Goal: Information Seeking & Learning: Find specific fact

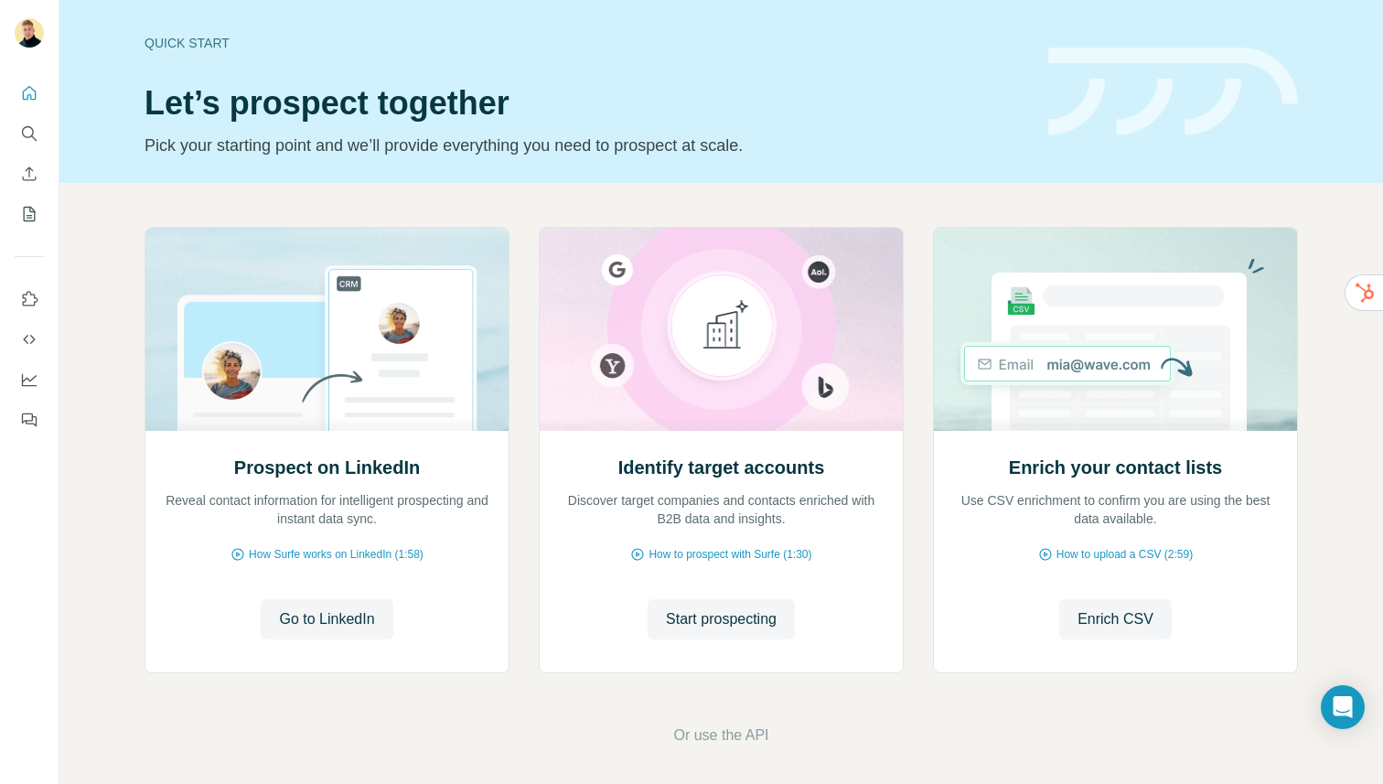
scroll to position [6, 0]
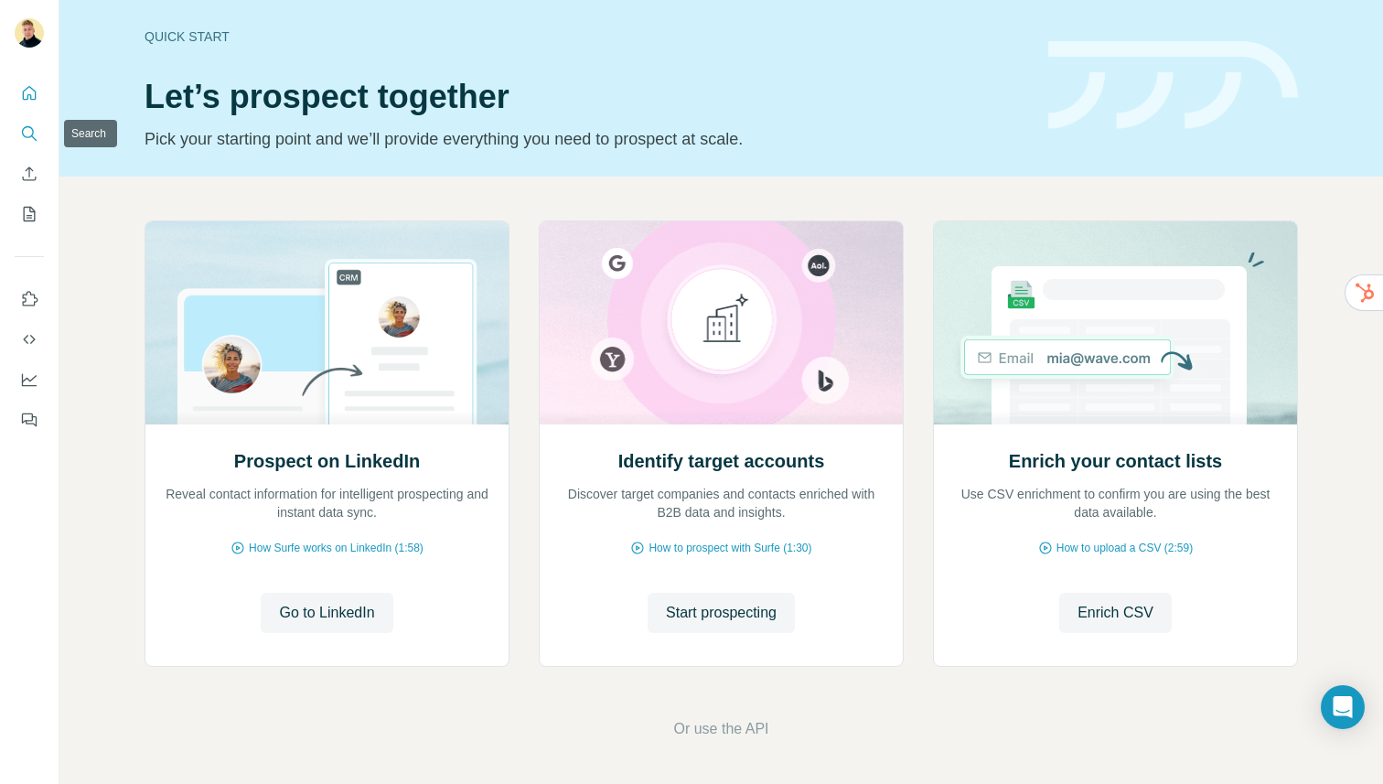
click at [20, 141] on icon "Search" at bounding box center [29, 133] width 18 height 18
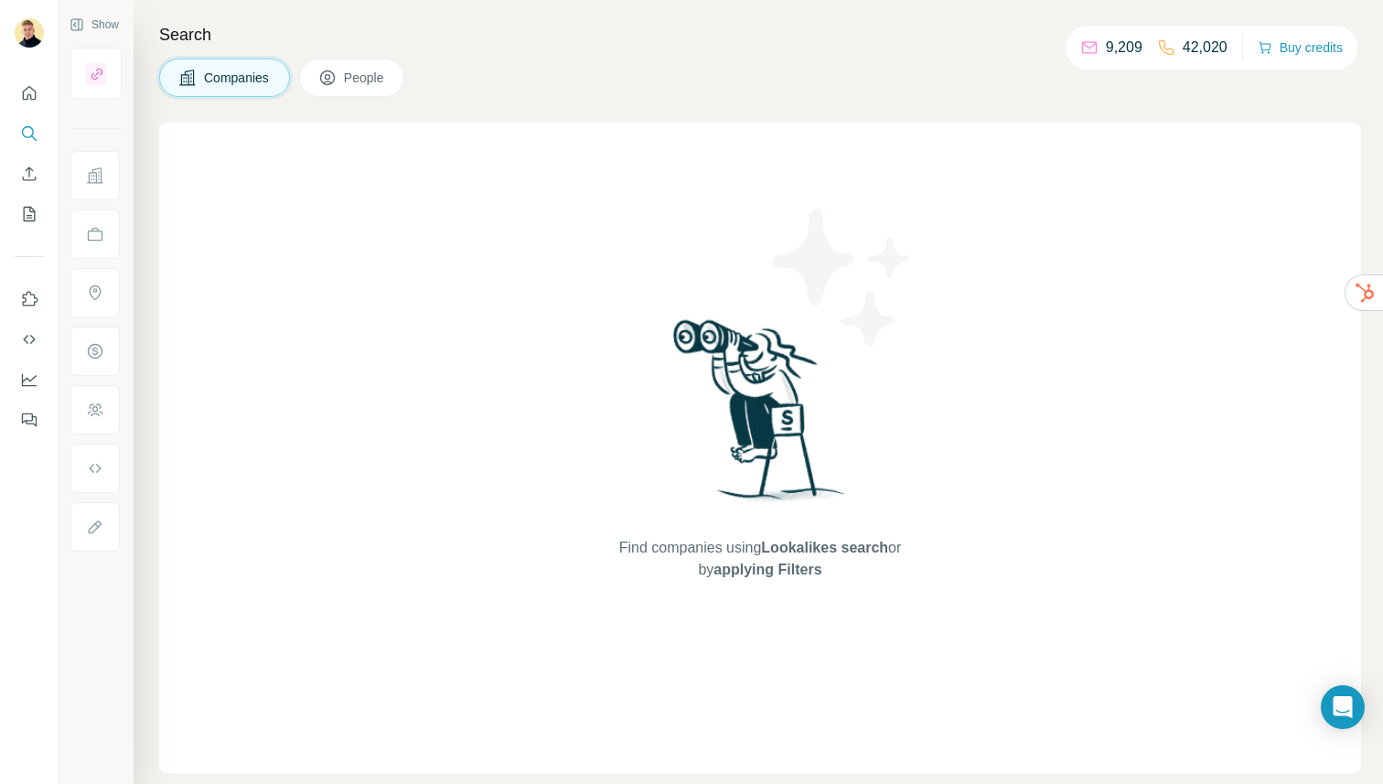
click at [351, 67] on button "People" at bounding box center [352, 78] width 106 height 38
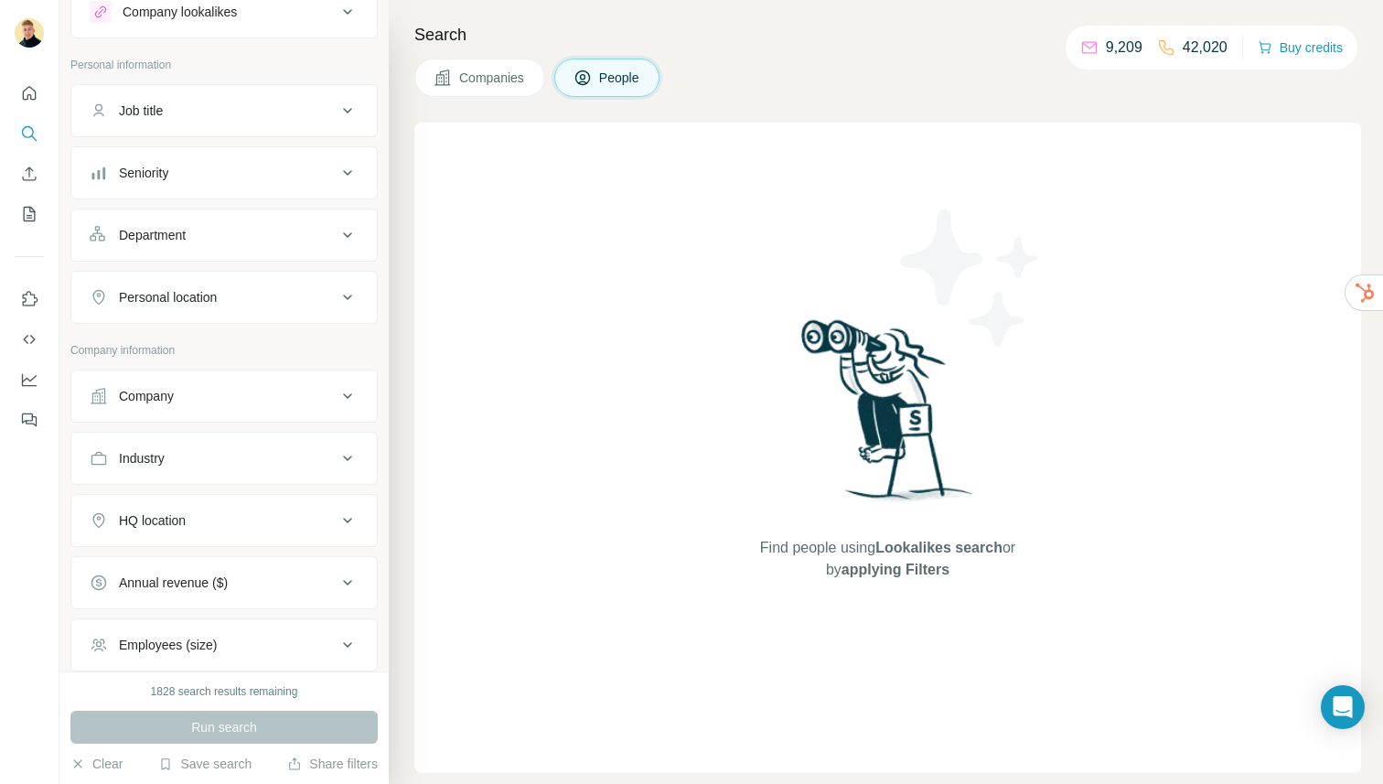
scroll to position [41, 0]
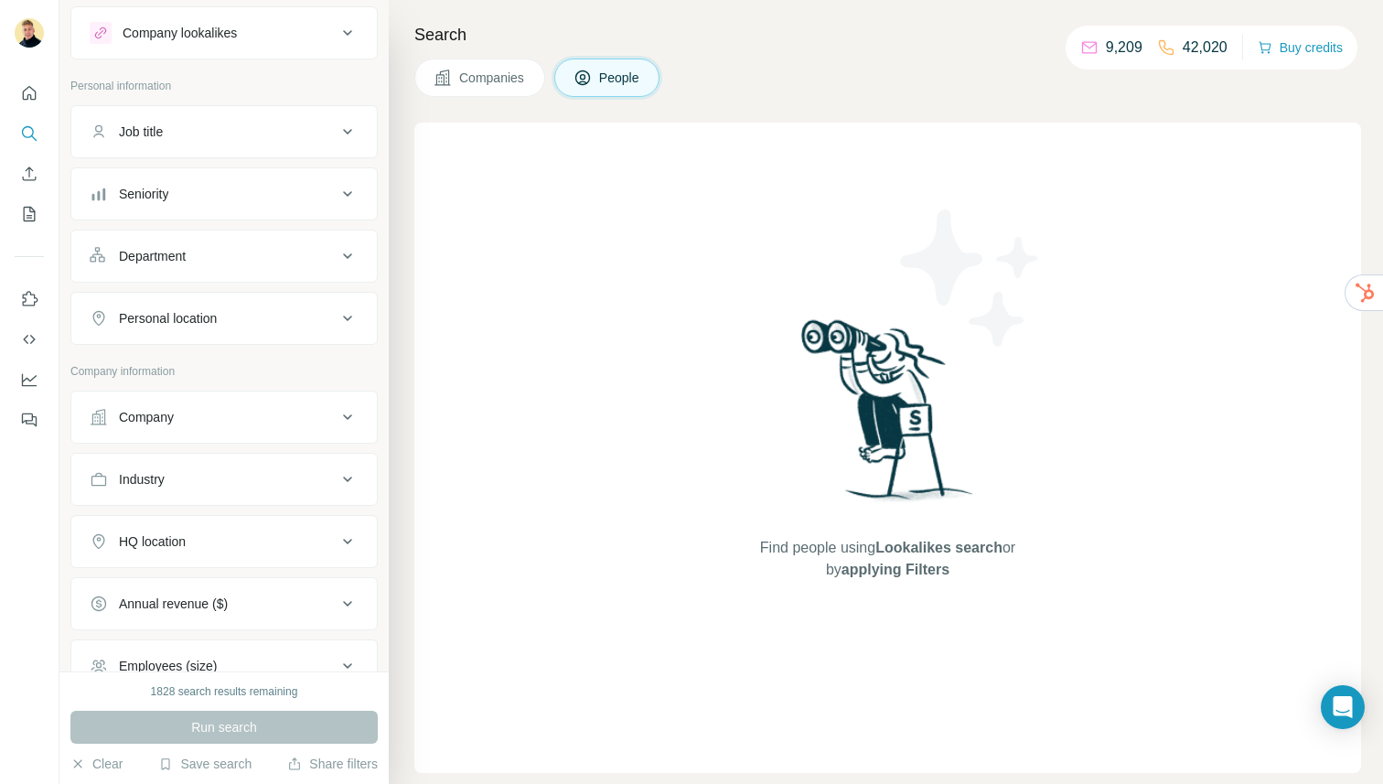
click at [234, 137] on div "Job title" at bounding box center [213, 132] width 247 height 18
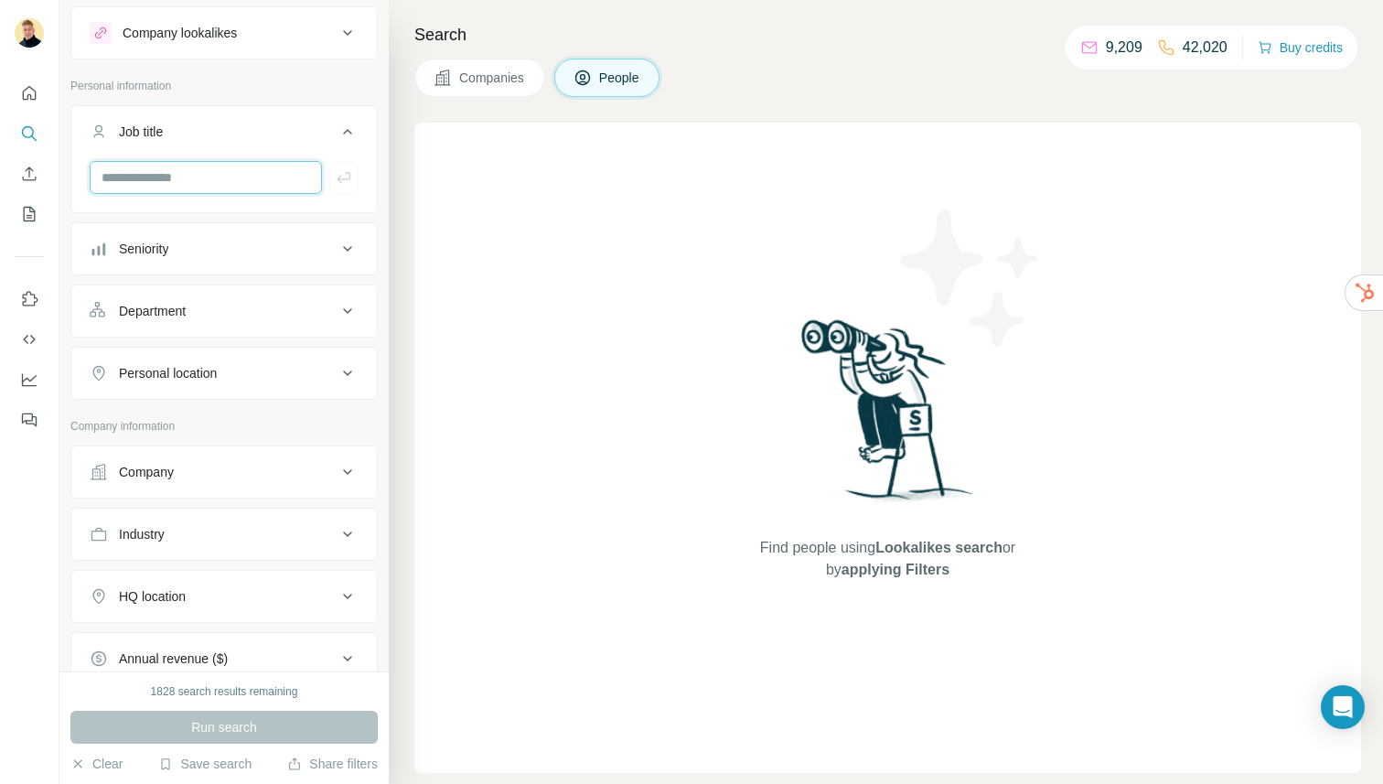
click at [197, 171] on input "text" at bounding box center [206, 177] width 232 height 33
type input "**********"
click at [344, 170] on icon "button" at bounding box center [344, 177] width 18 height 18
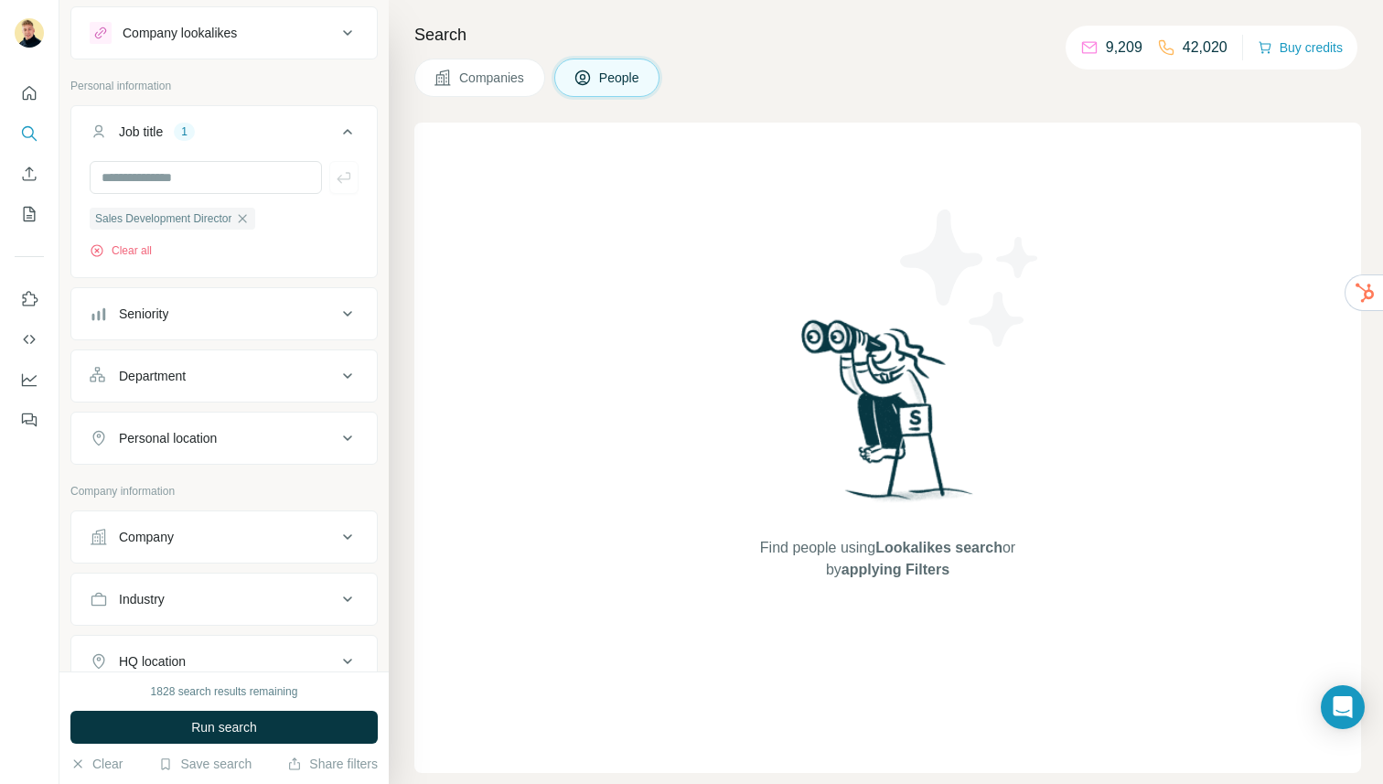
click at [249, 725] on span "Run search" at bounding box center [224, 727] width 66 height 18
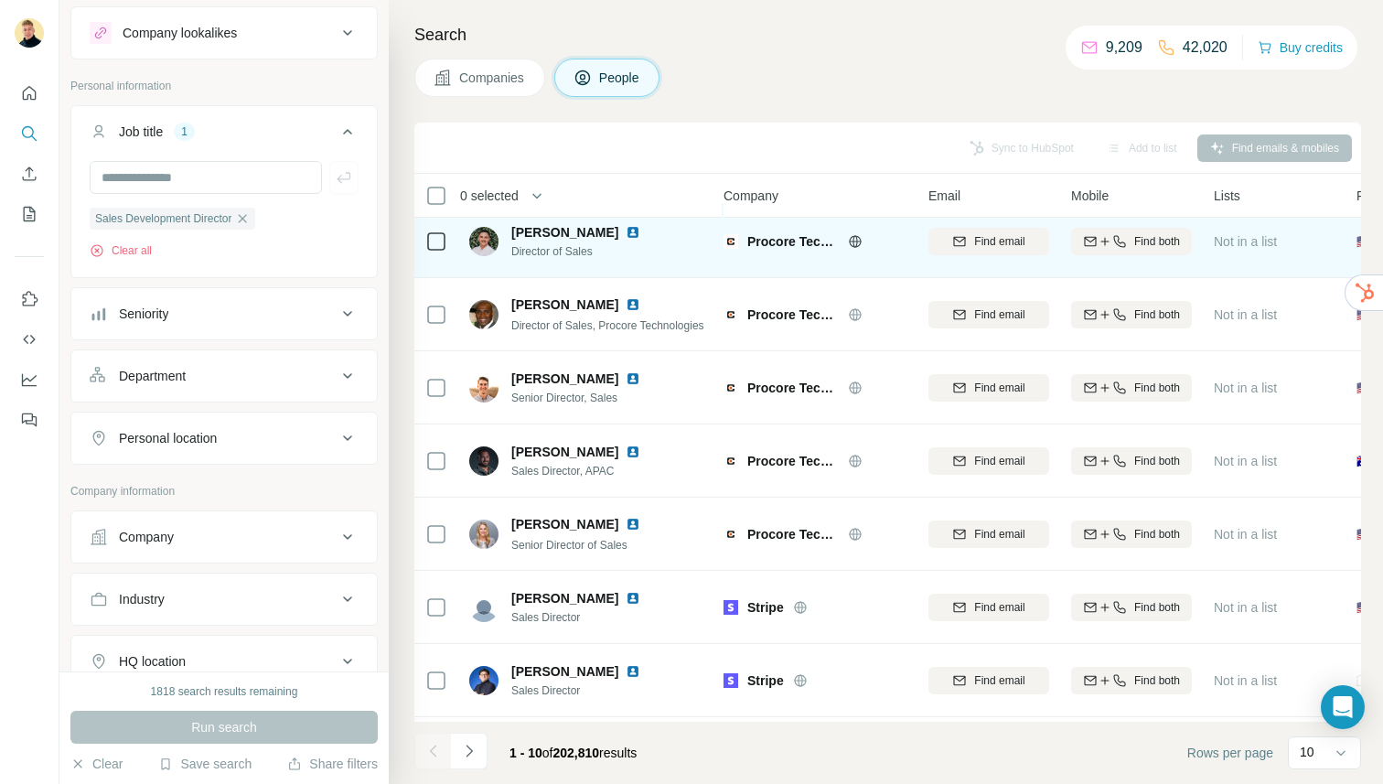
scroll to position [0, 9]
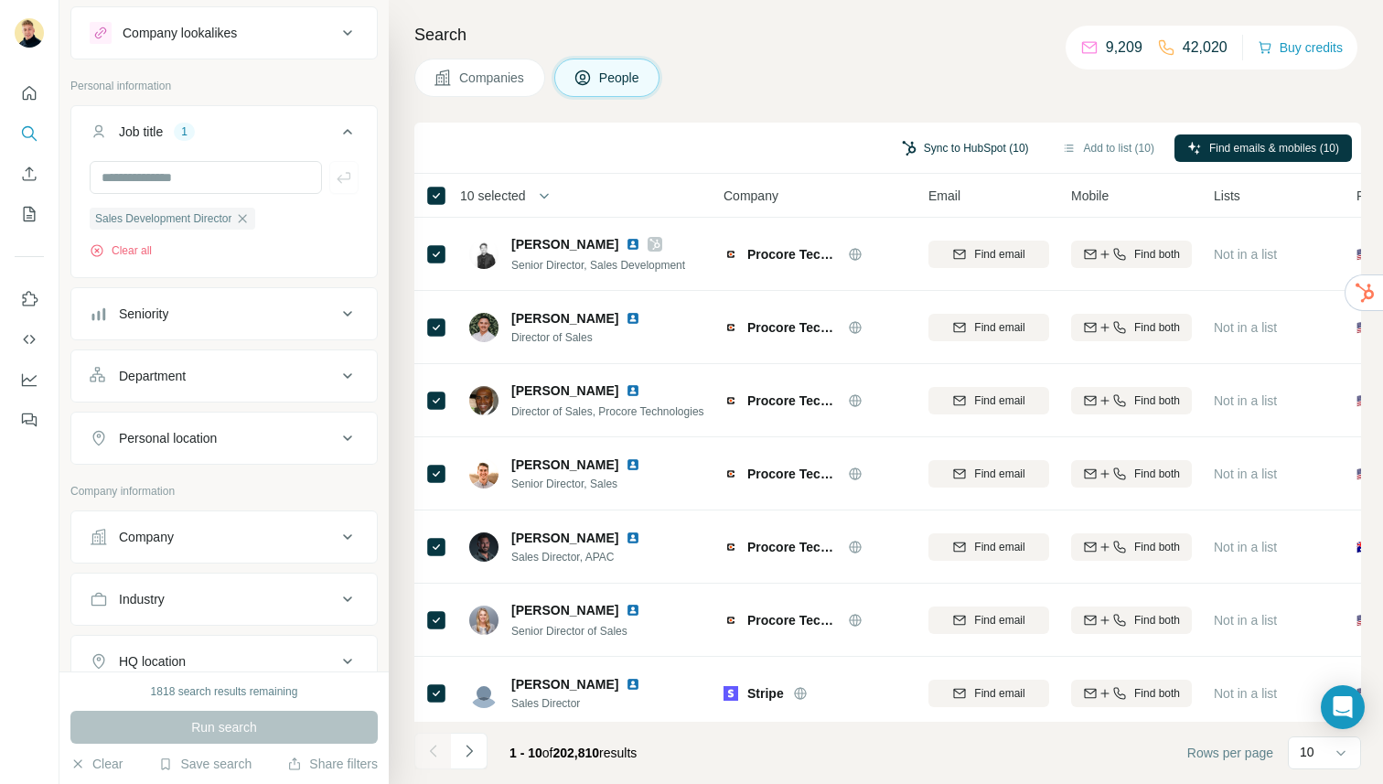
click at [934, 145] on button "Sync to HubSpot (10)" at bounding box center [965, 147] width 153 height 27
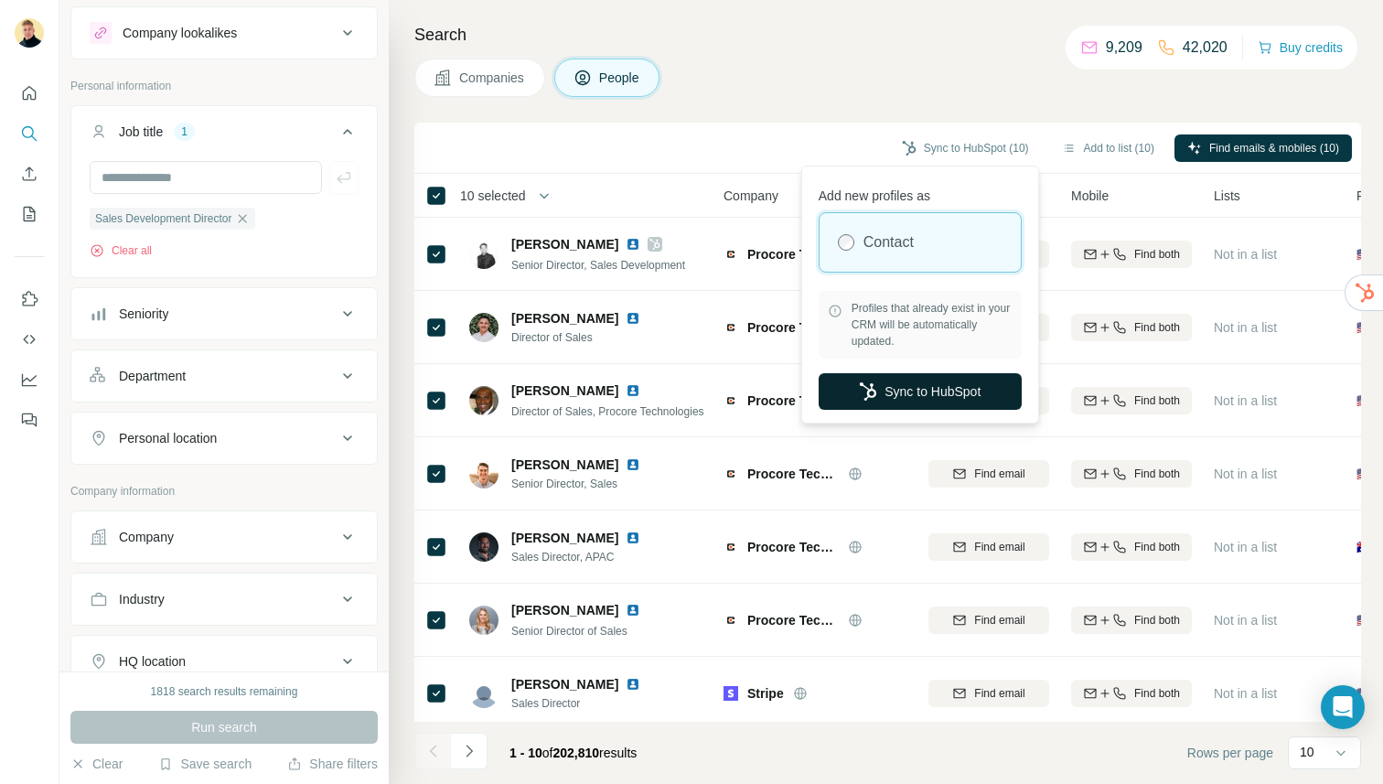
click at [912, 377] on button "Sync to HubSpot" at bounding box center [920, 391] width 203 height 37
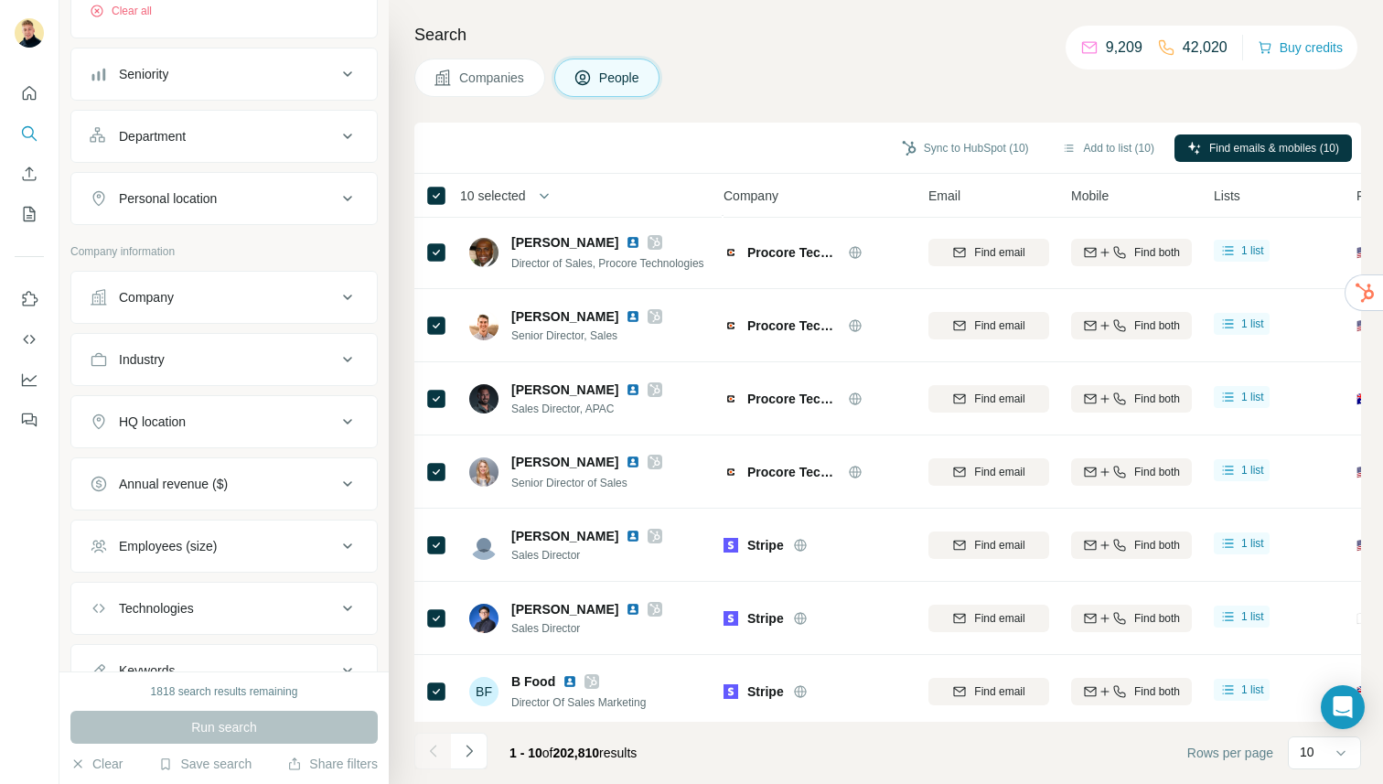
scroll to position [280, 0]
click at [261, 209] on button "Personal location" at bounding box center [224, 199] width 306 height 44
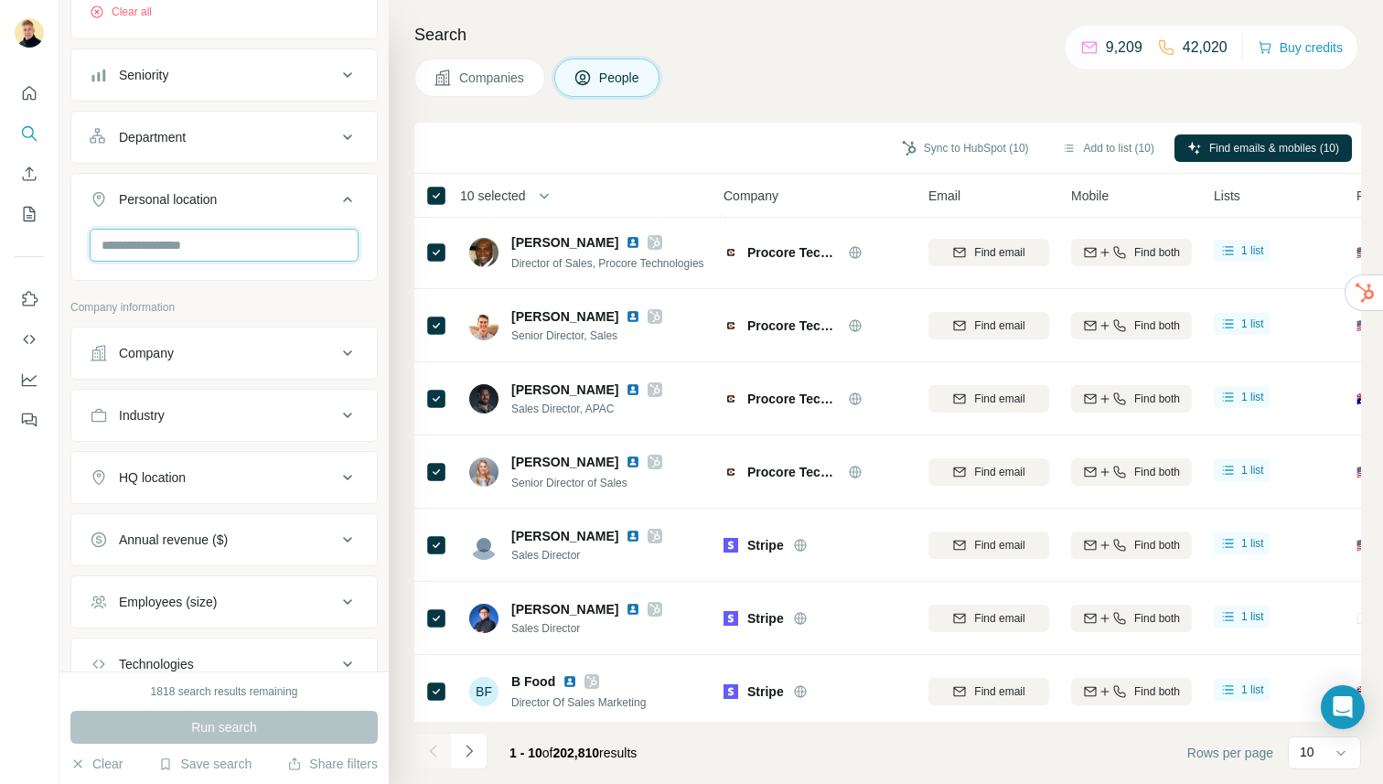
drag, startPoint x: 215, startPoint y: 255, endPoint x: 215, endPoint y: 265, distance: 10.1
click at [215, 255] on input "text" at bounding box center [224, 245] width 269 height 33
type input "*"
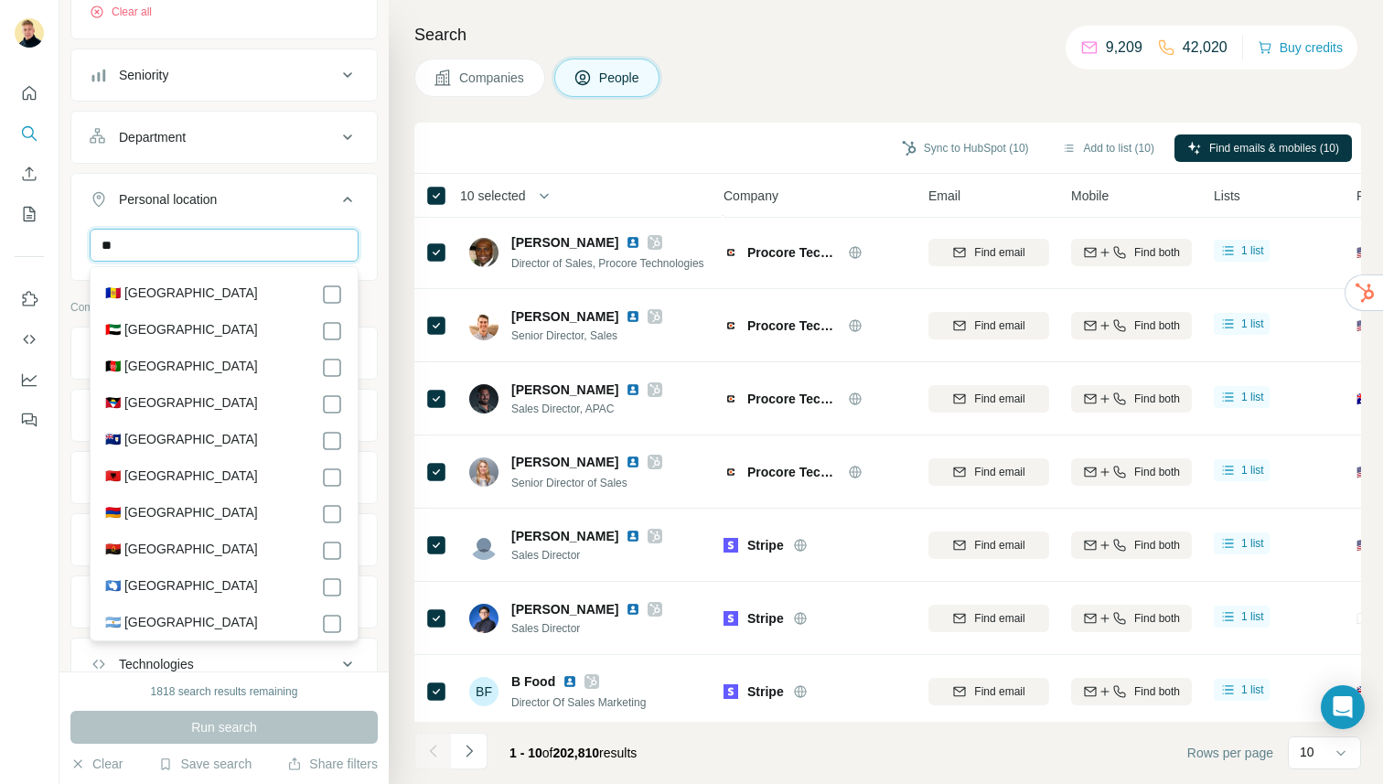
type input "*"
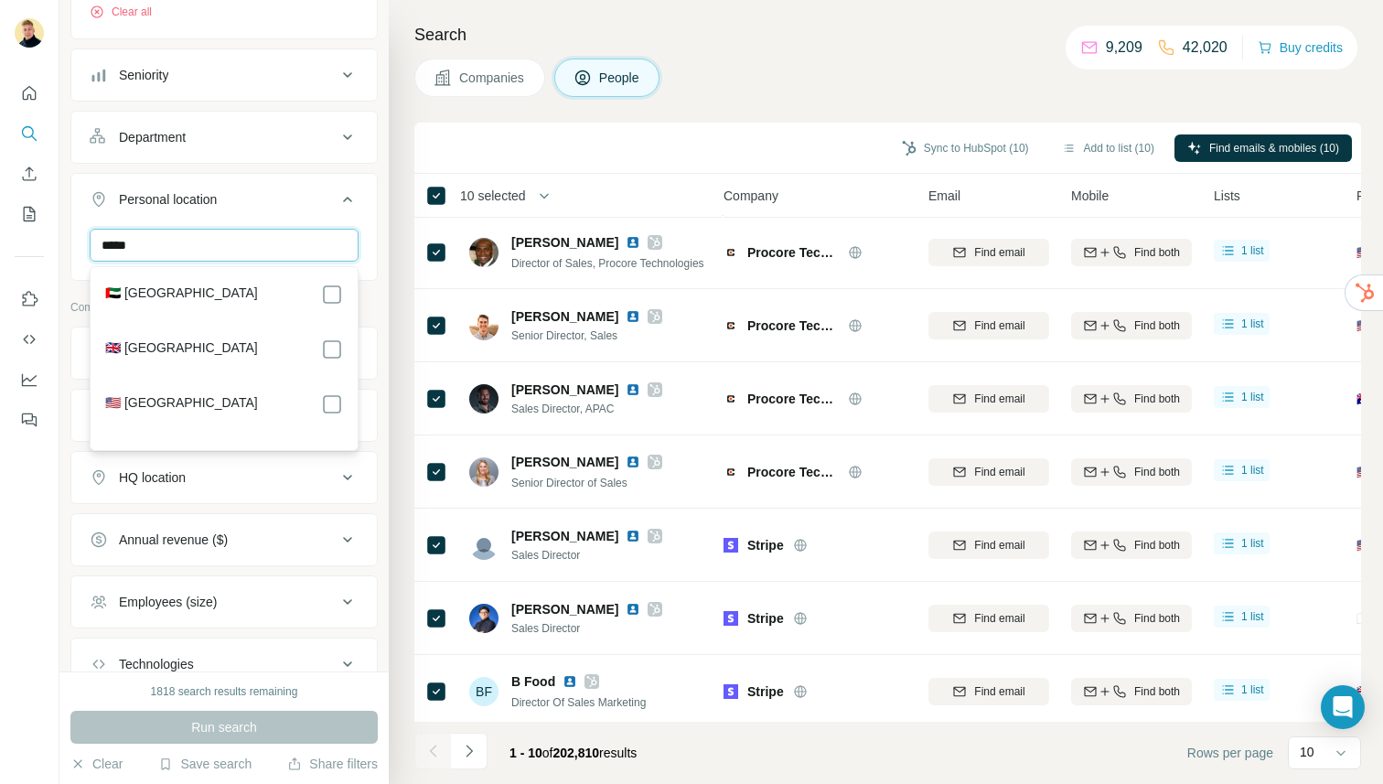
type input "****"
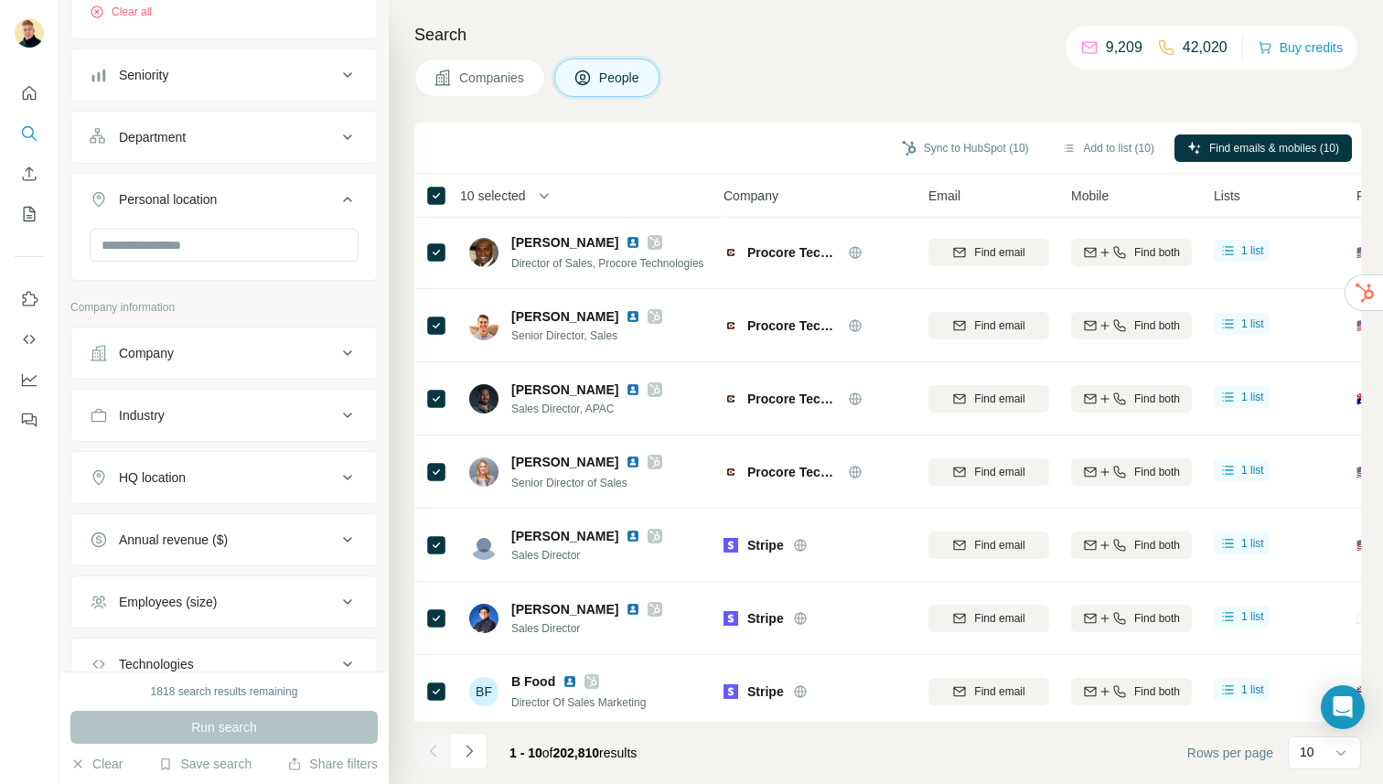
click at [333, 133] on div "Department" at bounding box center [213, 137] width 247 height 18
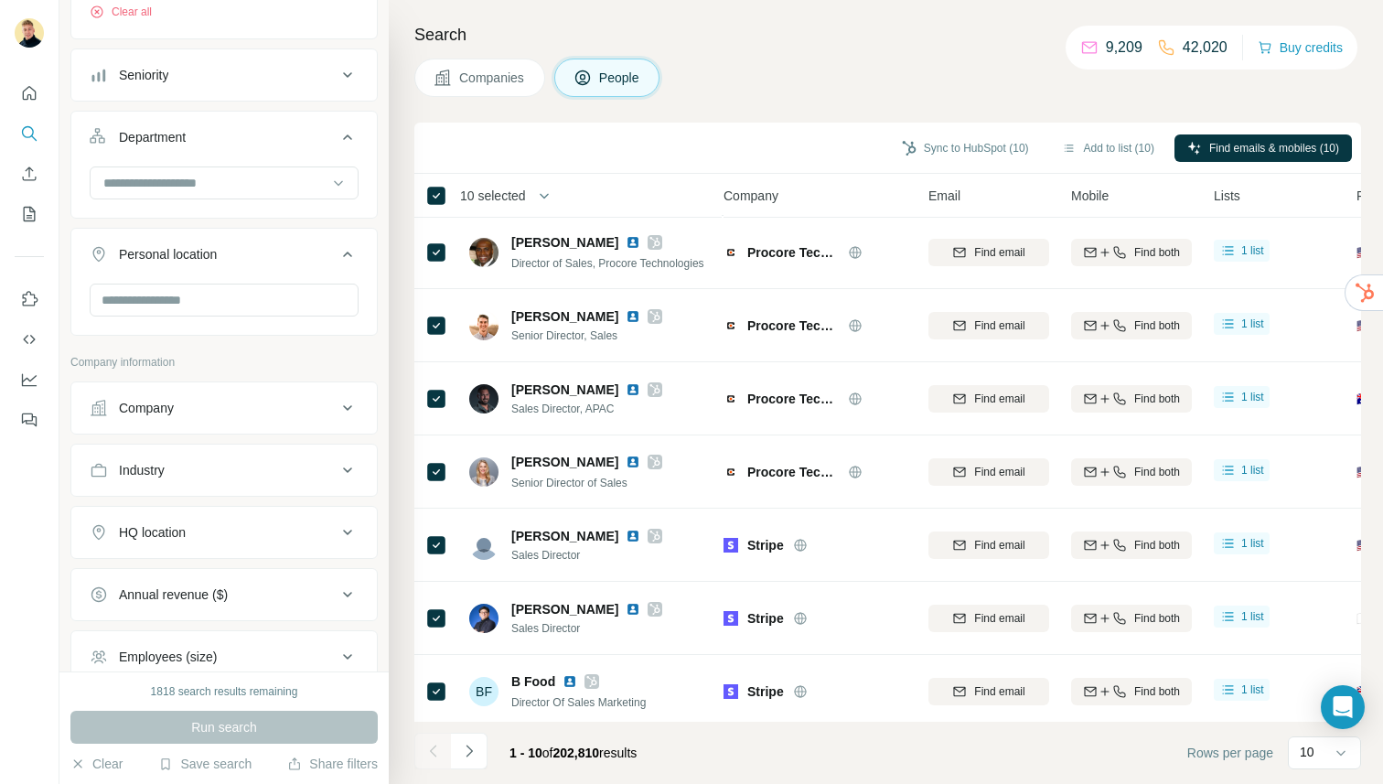
click at [468, 92] on button "Companies" at bounding box center [479, 78] width 131 height 38
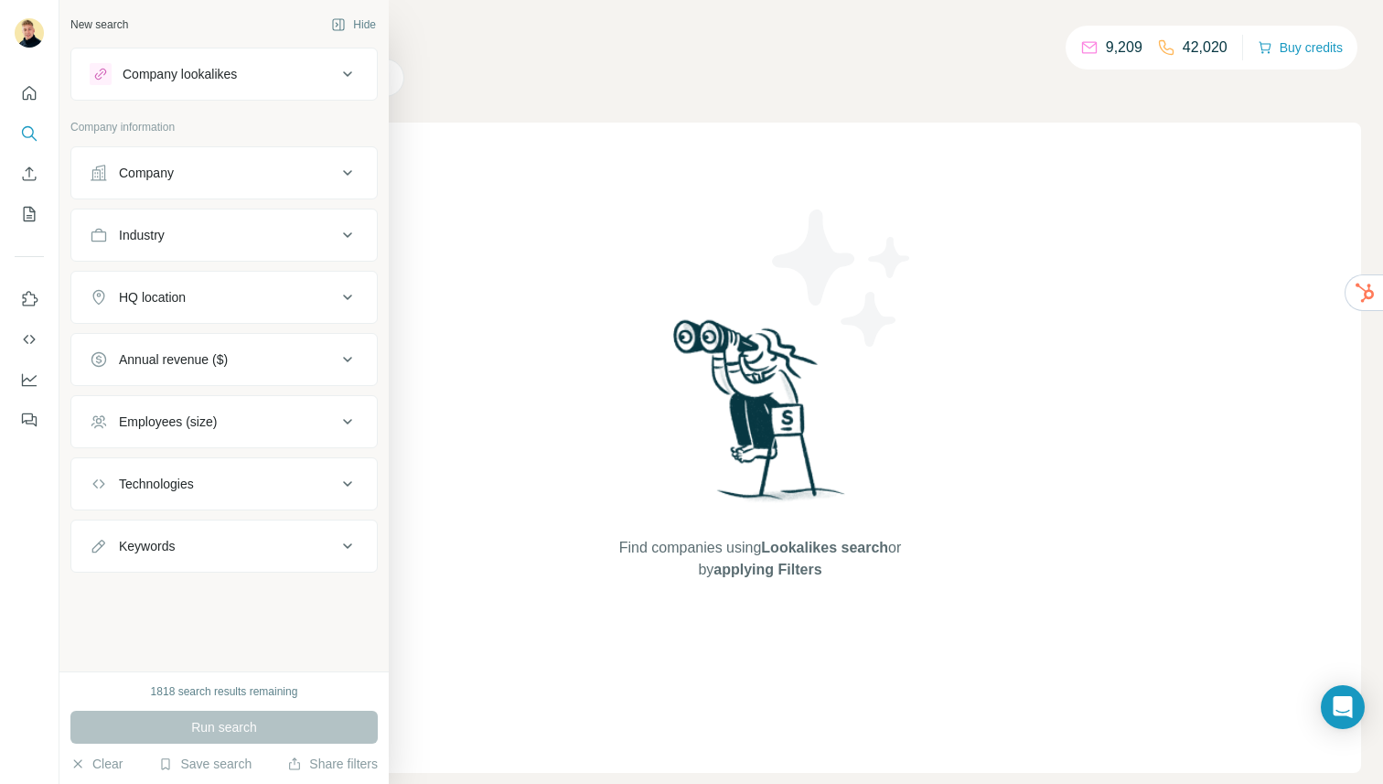
click at [219, 160] on button "Company" at bounding box center [224, 173] width 306 height 44
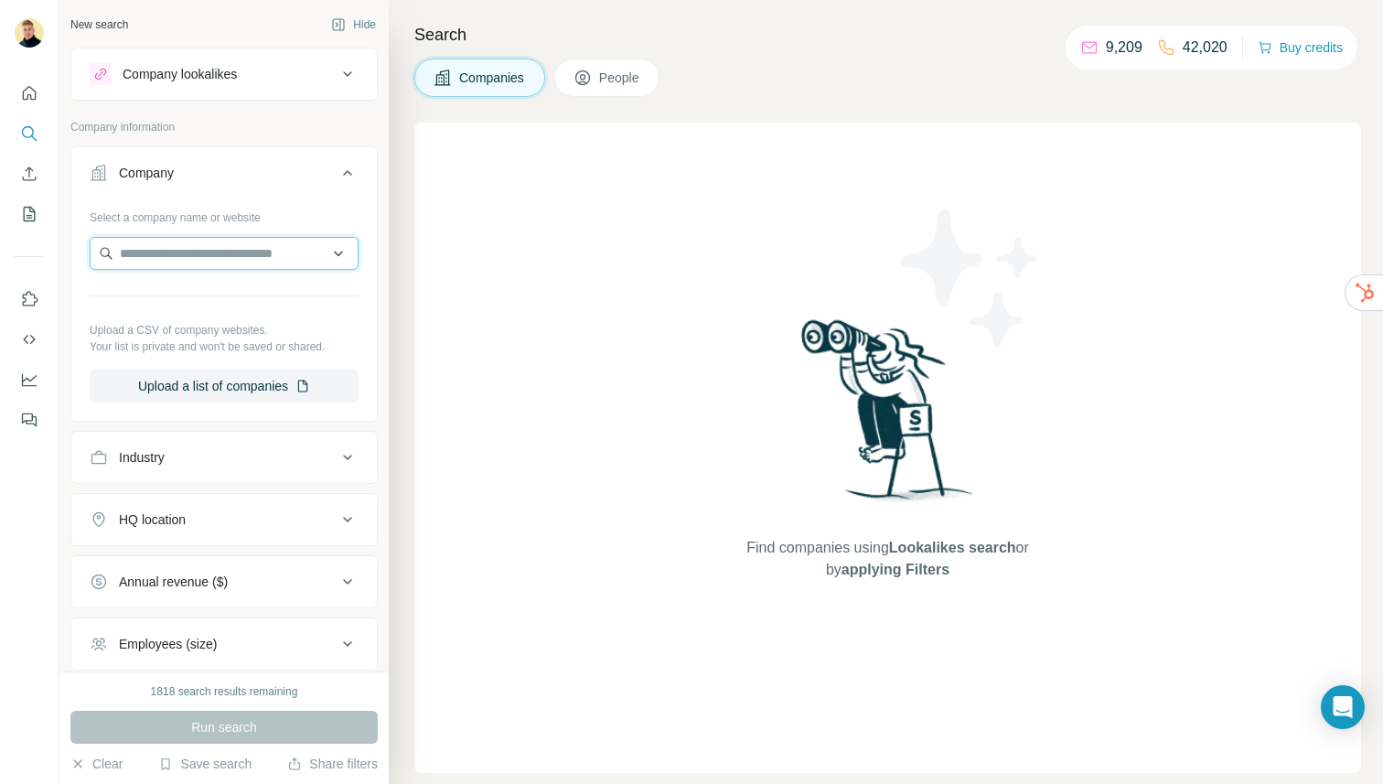
click at [218, 260] on input "text" at bounding box center [224, 253] width 269 height 33
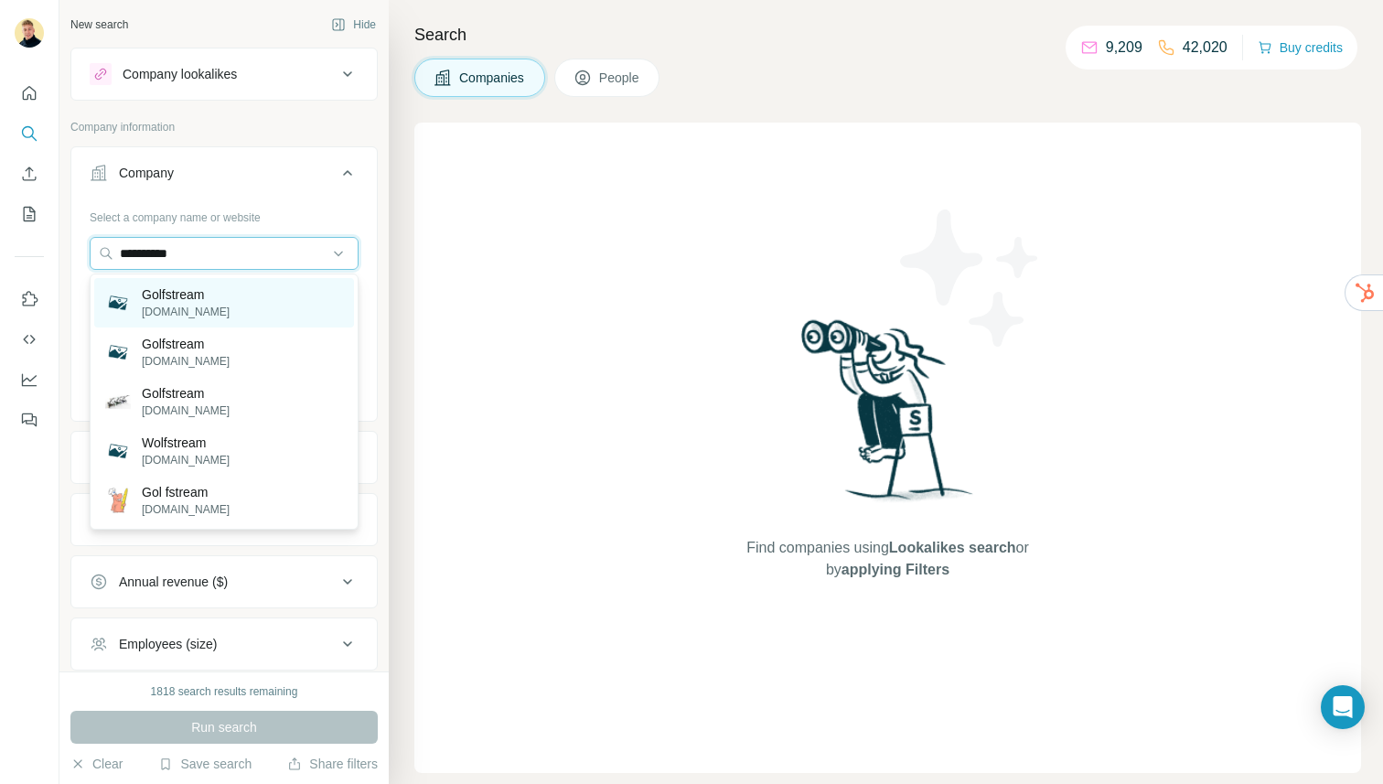
type input "**********"
click at [245, 298] on div "Golfstream [DOMAIN_NAME]" at bounding box center [224, 302] width 260 height 49
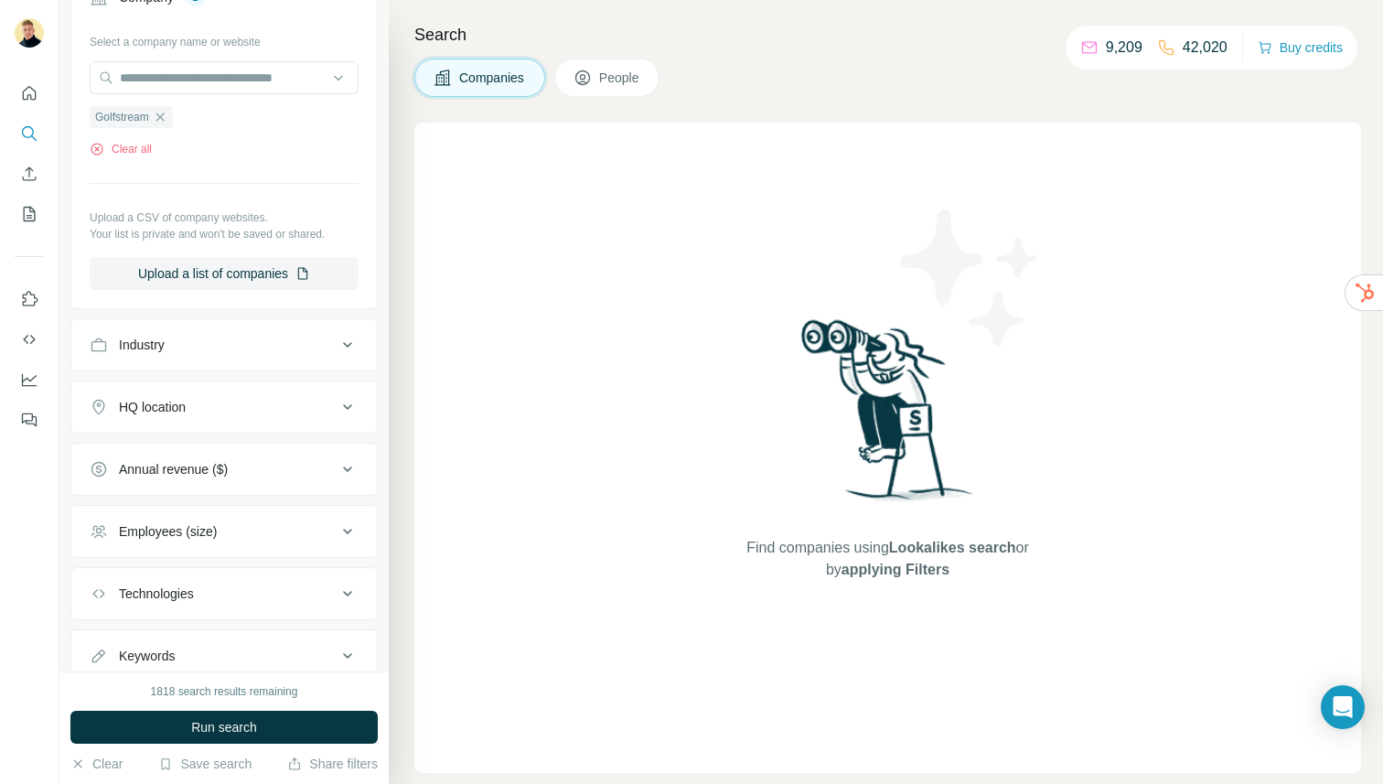
scroll to position [238, 0]
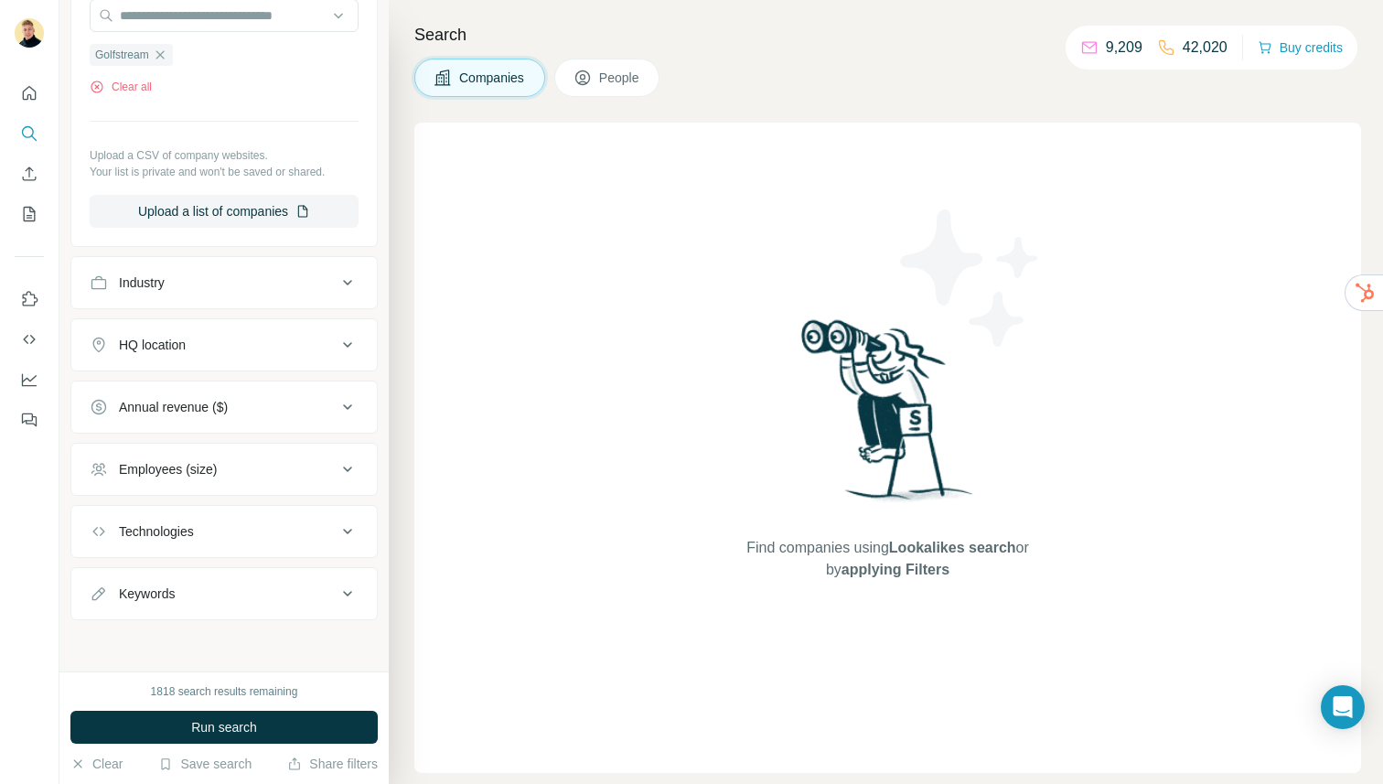
click at [246, 719] on span "Run search" at bounding box center [224, 727] width 66 height 18
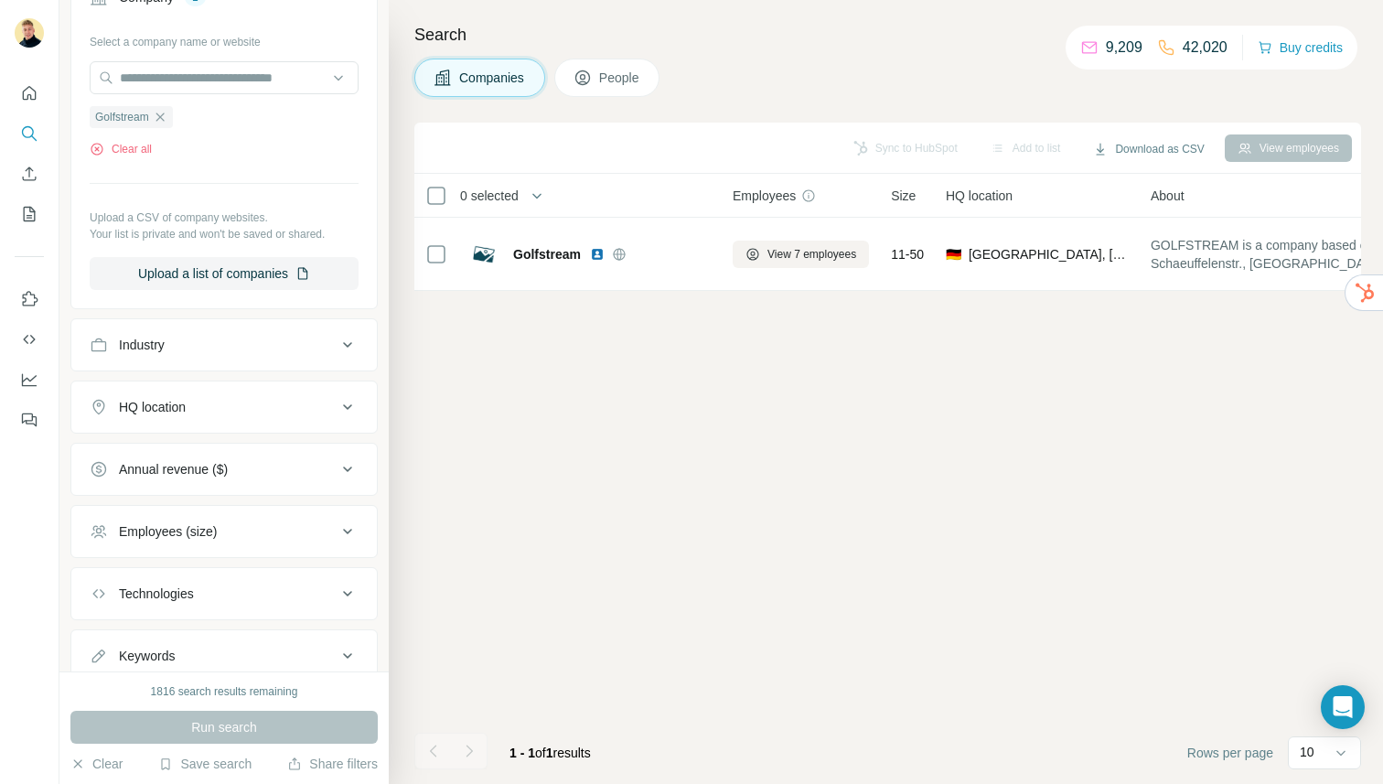
scroll to position [129, 0]
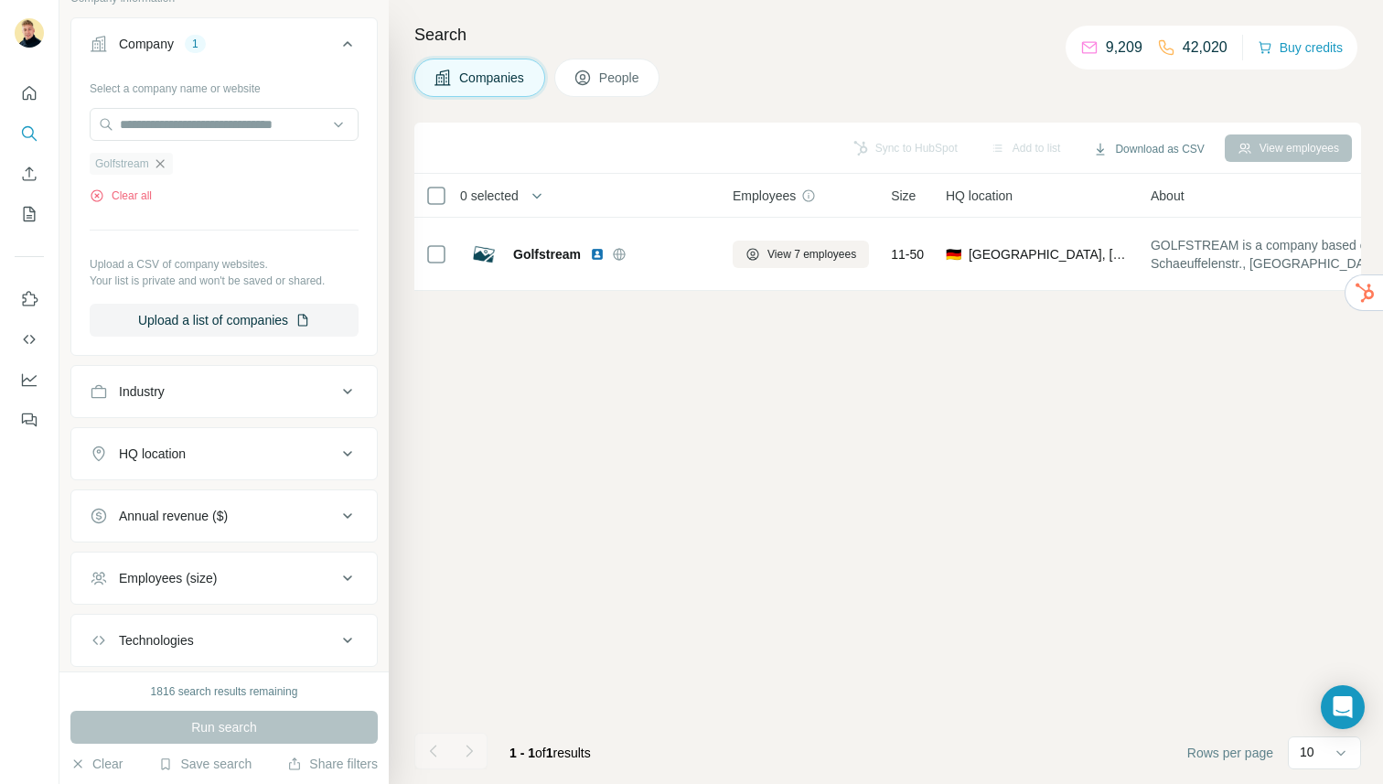
click at [166, 157] on icon "button" at bounding box center [160, 163] width 15 height 15
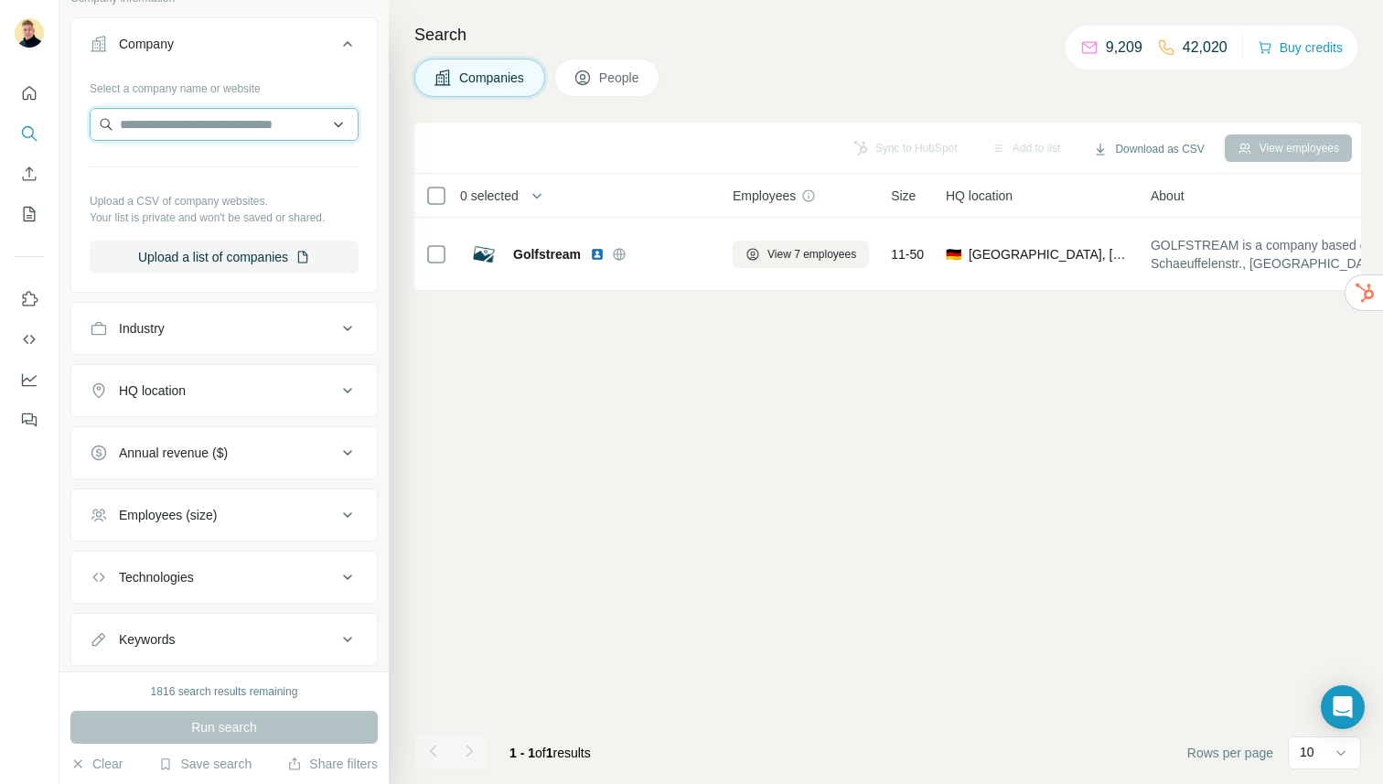
click at [176, 134] on input "text" at bounding box center [224, 124] width 269 height 33
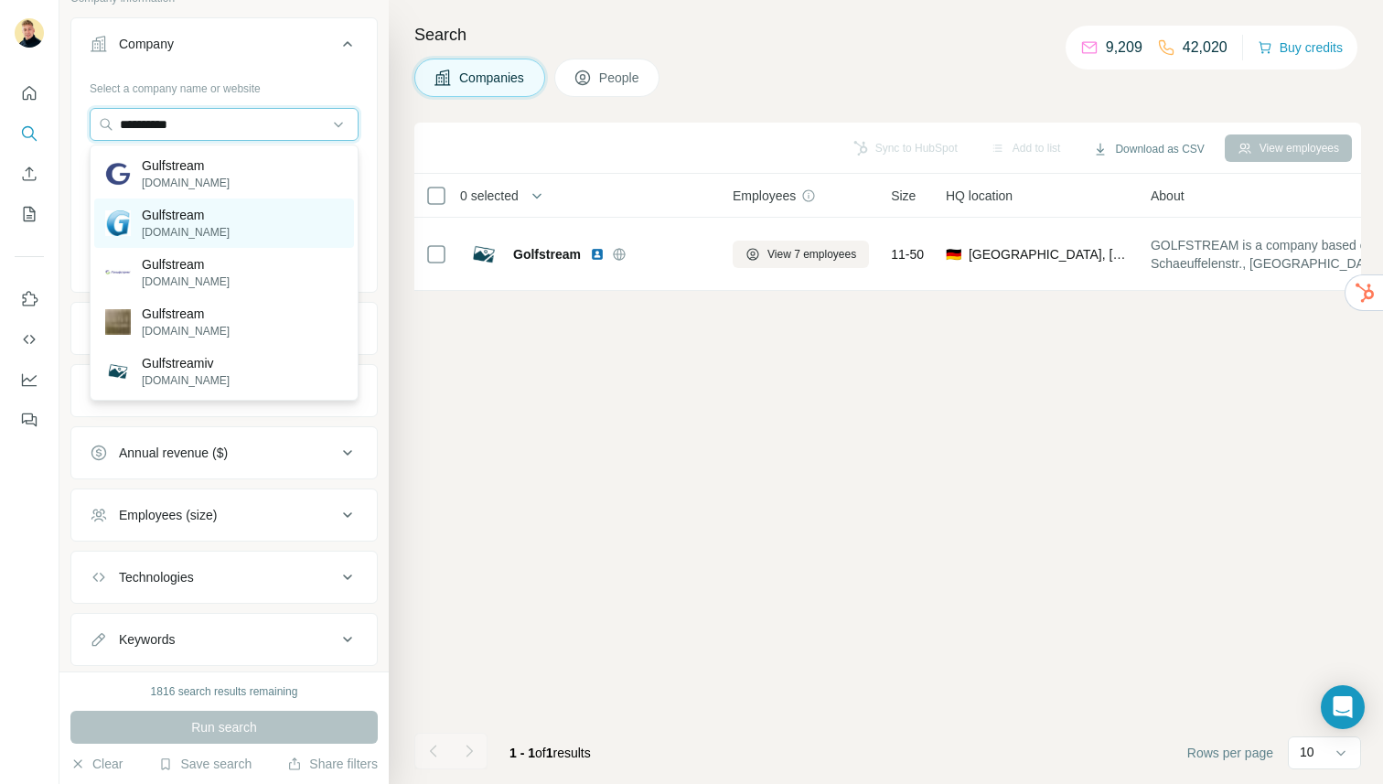
type input "**********"
click at [258, 211] on div "Gulfstream [DOMAIN_NAME]" at bounding box center [224, 222] width 260 height 49
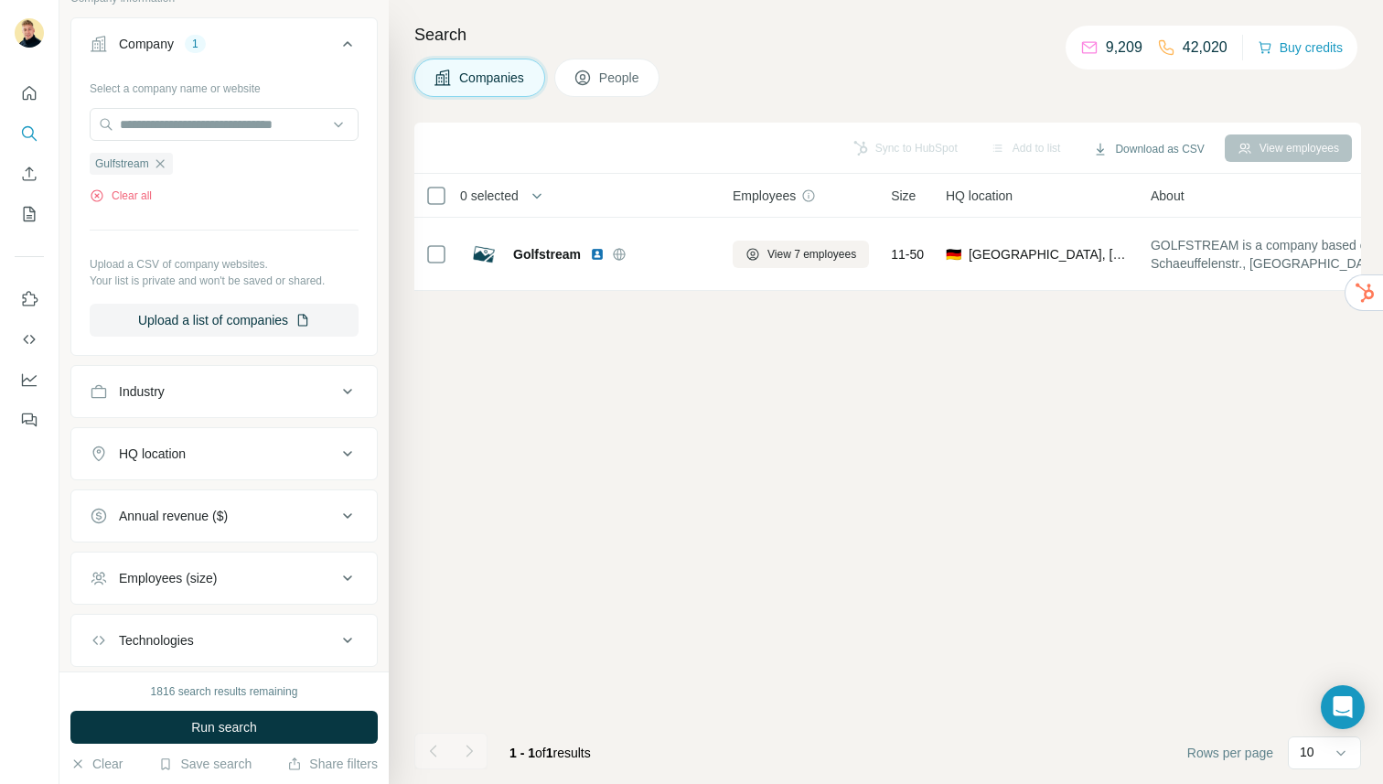
drag, startPoint x: 236, startPoint y: 736, endPoint x: 218, endPoint y: 735, distance: 18.3
click at [235, 736] on button "Run search" at bounding box center [223, 727] width 307 height 33
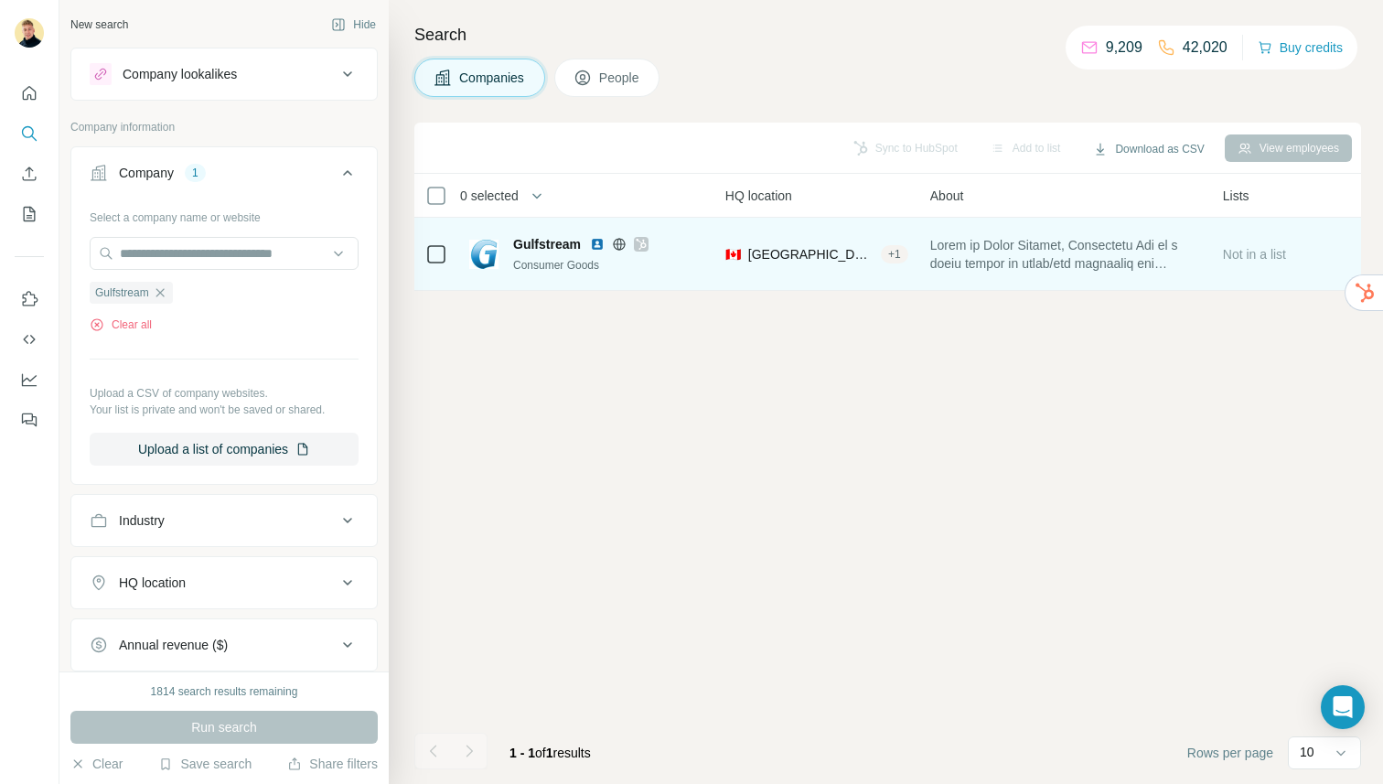
scroll to position [0, 217]
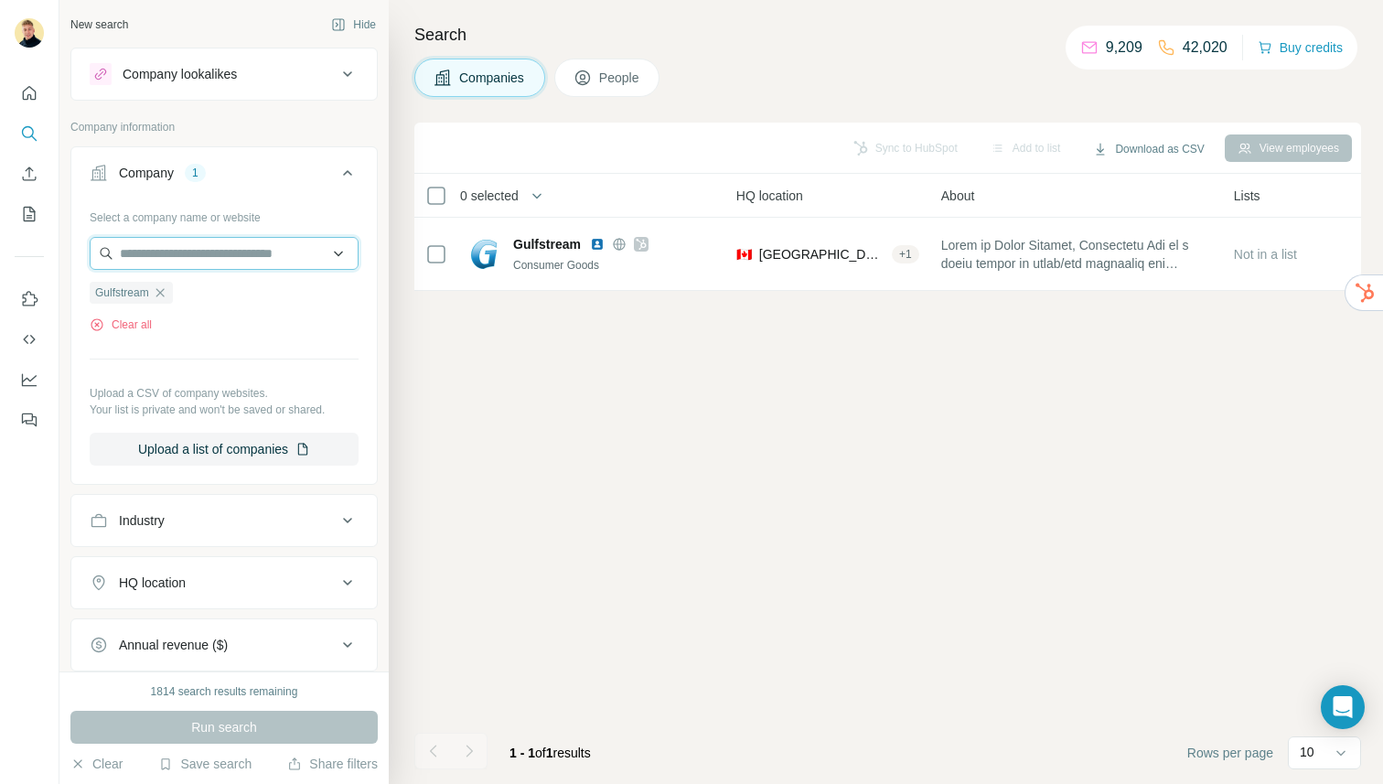
click at [209, 247] on input "text" at bounding box center [224, 253] width 269 height 33
type input "*"
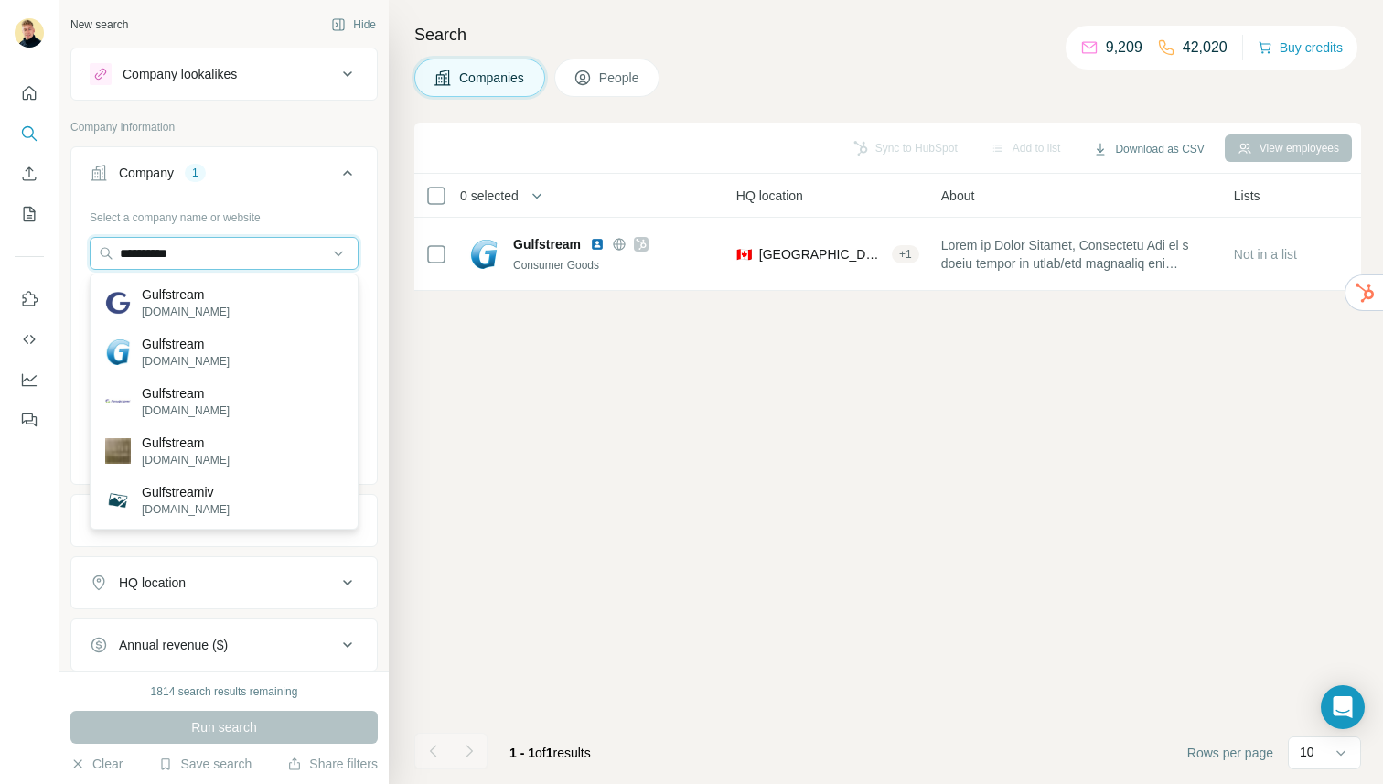
type input "**********"
drag, startPoint x: 0, startPoint y: 241, endPoint x: 27, endPoint y: 239, distance: 27.6
click at [0, 240] on div "**********" at bounding box center [691, 392] width 1383 height 784
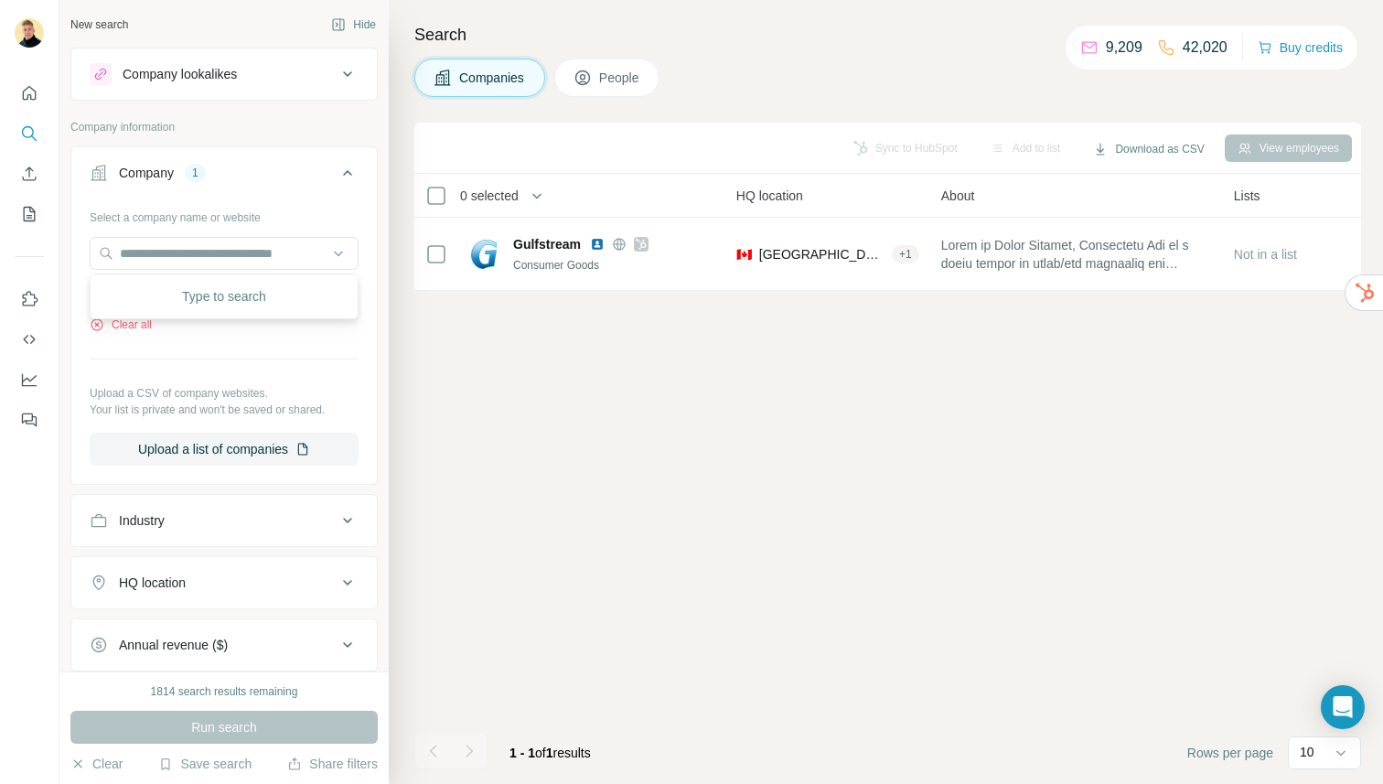
click at [537, 342] on div "Sync to HubSpot Add to list Download as CSV View employees 0 selected Companies…" at bounding box center [887, 453] width 947 height 661
click at [305, 164] on div "Company 1" at bounding box center [213, 173] width 247 height 18
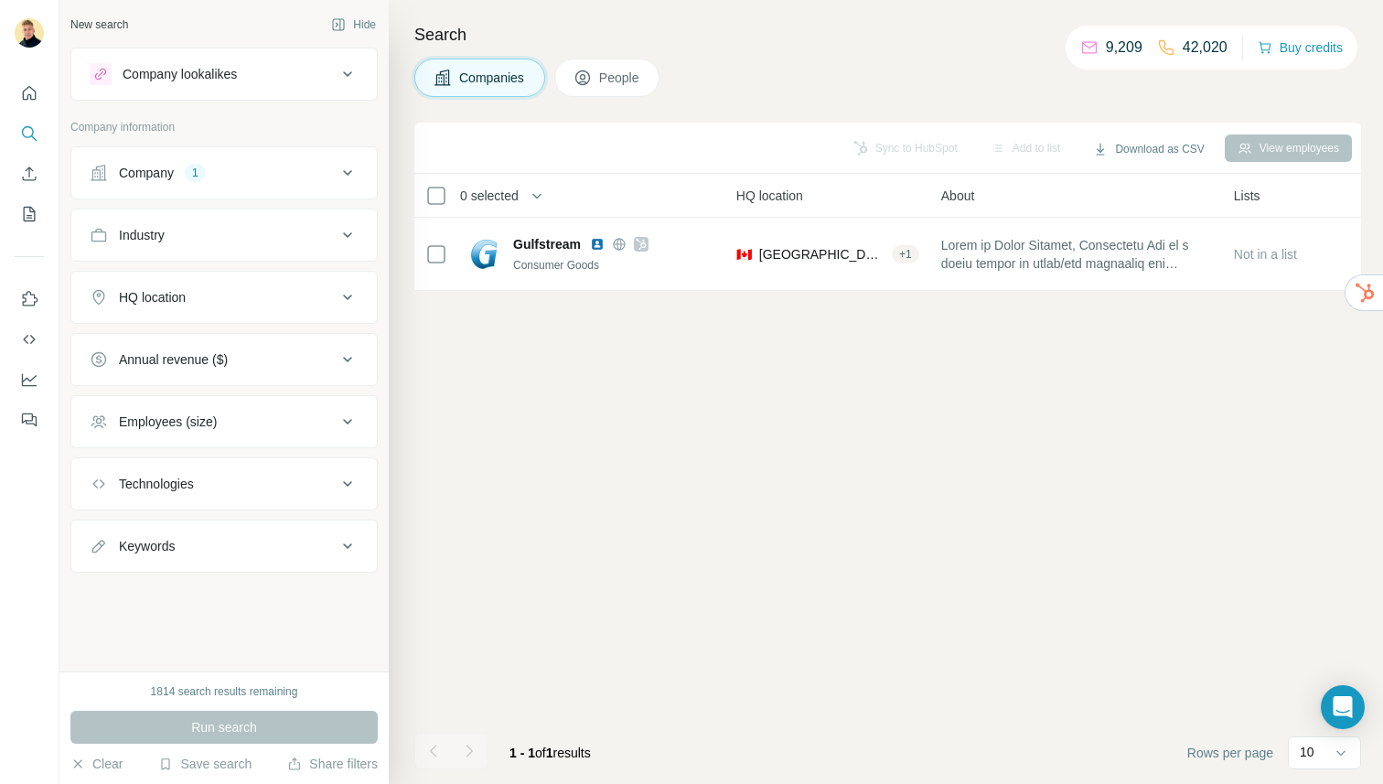
drag, startPoint x: 309, startPoint y: 169, endPoint x: 332, endPoint y: 180, distance: 25.4
click at [309, 169] on div "Company 1" at bounding box center [213, 173] width 247 height 18
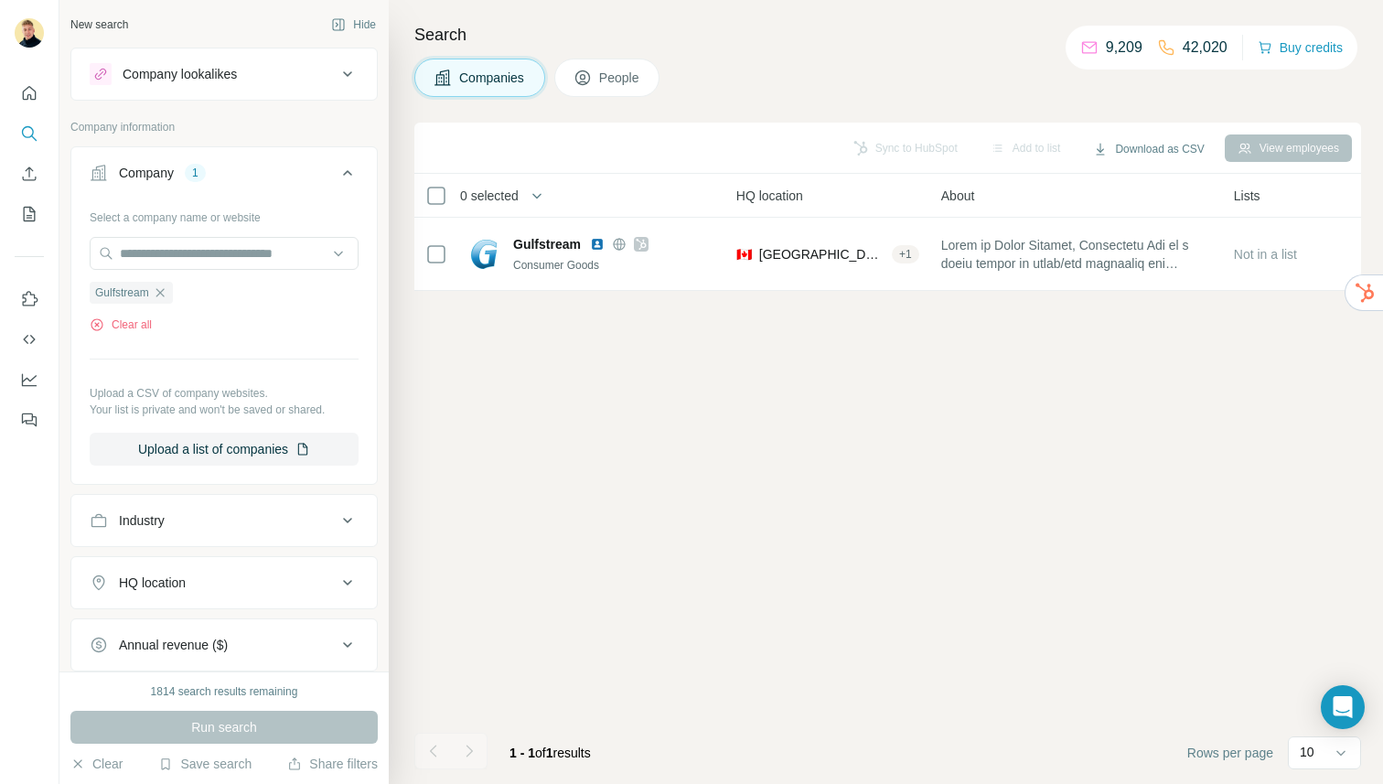
click at [167, 291] on icon "button" at bounding box center [160, 292] width 15 height 15
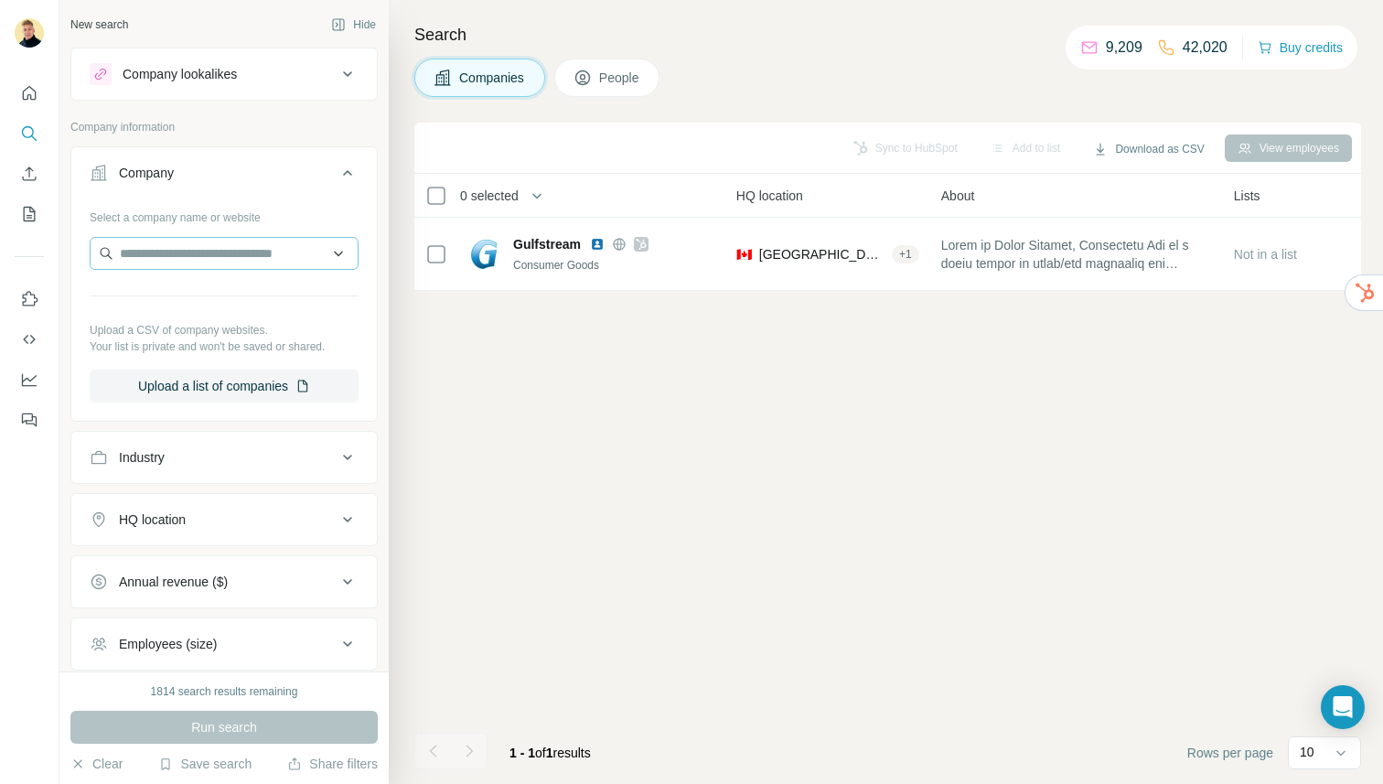
click at [172, 233] on div "Select a company name or website Upload a CSV of company websites. Your list is…" at bounding box center [224, 302] width 269 height 200
click at [177, 250] on input "text" at bounding box center [224, 253] width 269 height 33
paste input "**********"
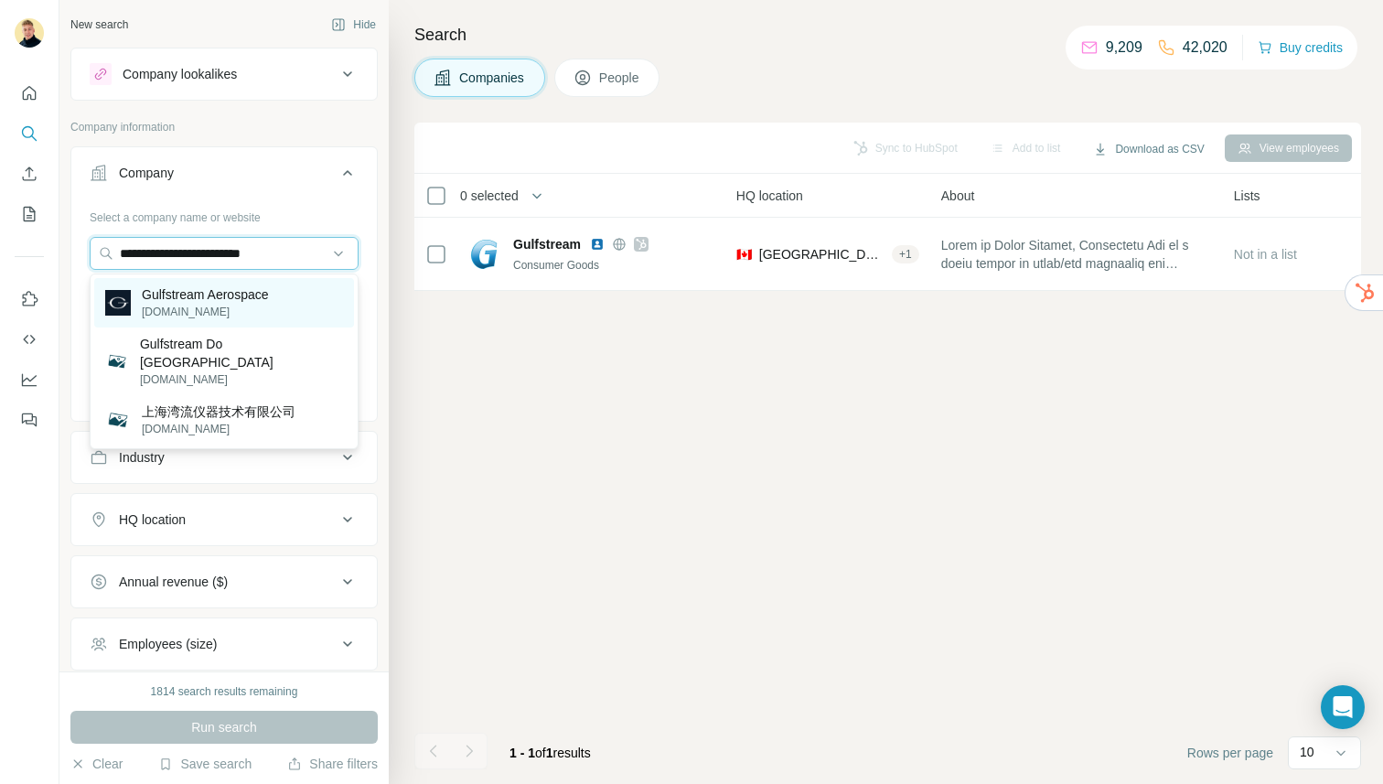
type input "**********"
click at [230, 286] on p "Gulfstream Aerospace" at bounding box center [205, 294] width 127 height 18
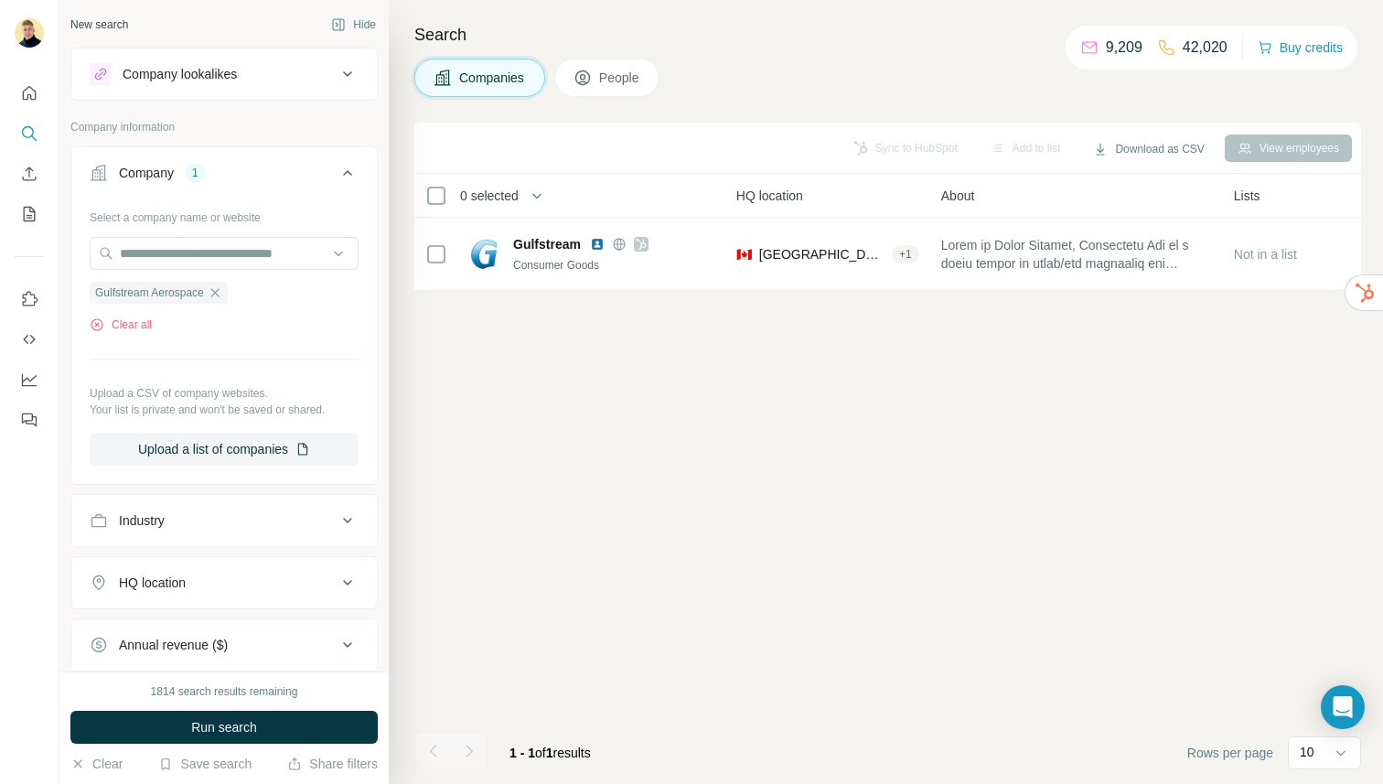
click at [233, 721] on span "Run search" at bounding box center [224, 727] width 66 height 18
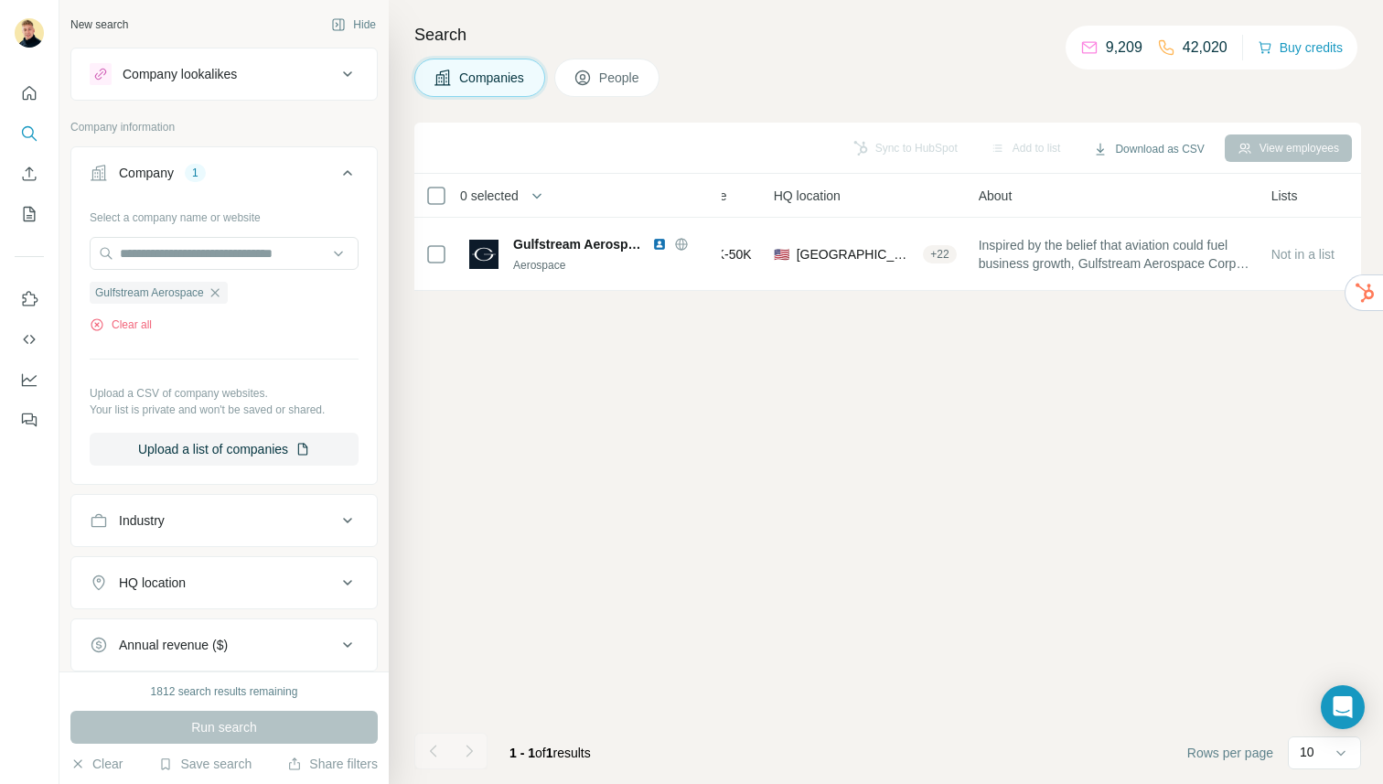
drag, startPoint x: 592, startPoint y: 73, endPoint x: 600, endPoint y: 89, distance: 17.6
click at [590, 73] on icon at bounding box center [582, 77] width 15 height 15
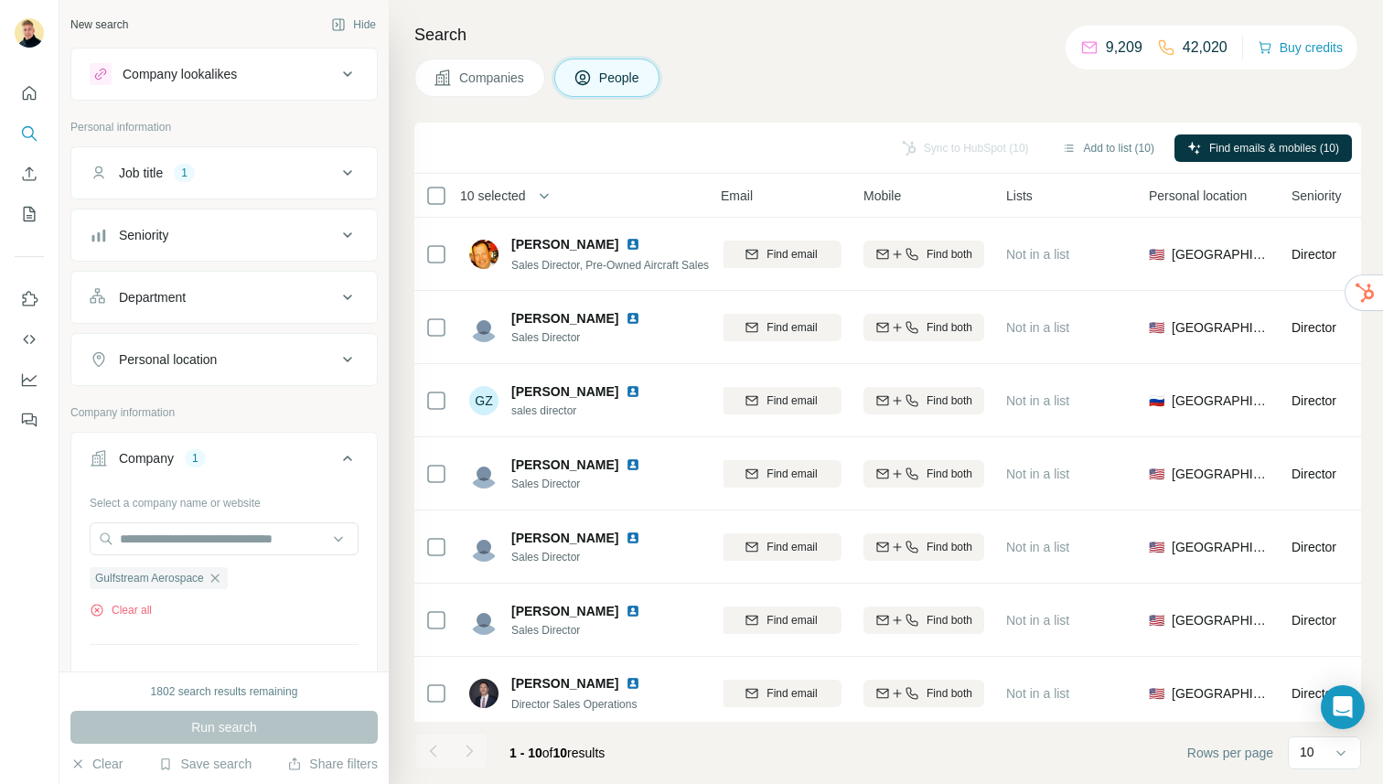
click at [273, 159] on button "Job title 1" at bounding box center [224, 173] width 306 height 44
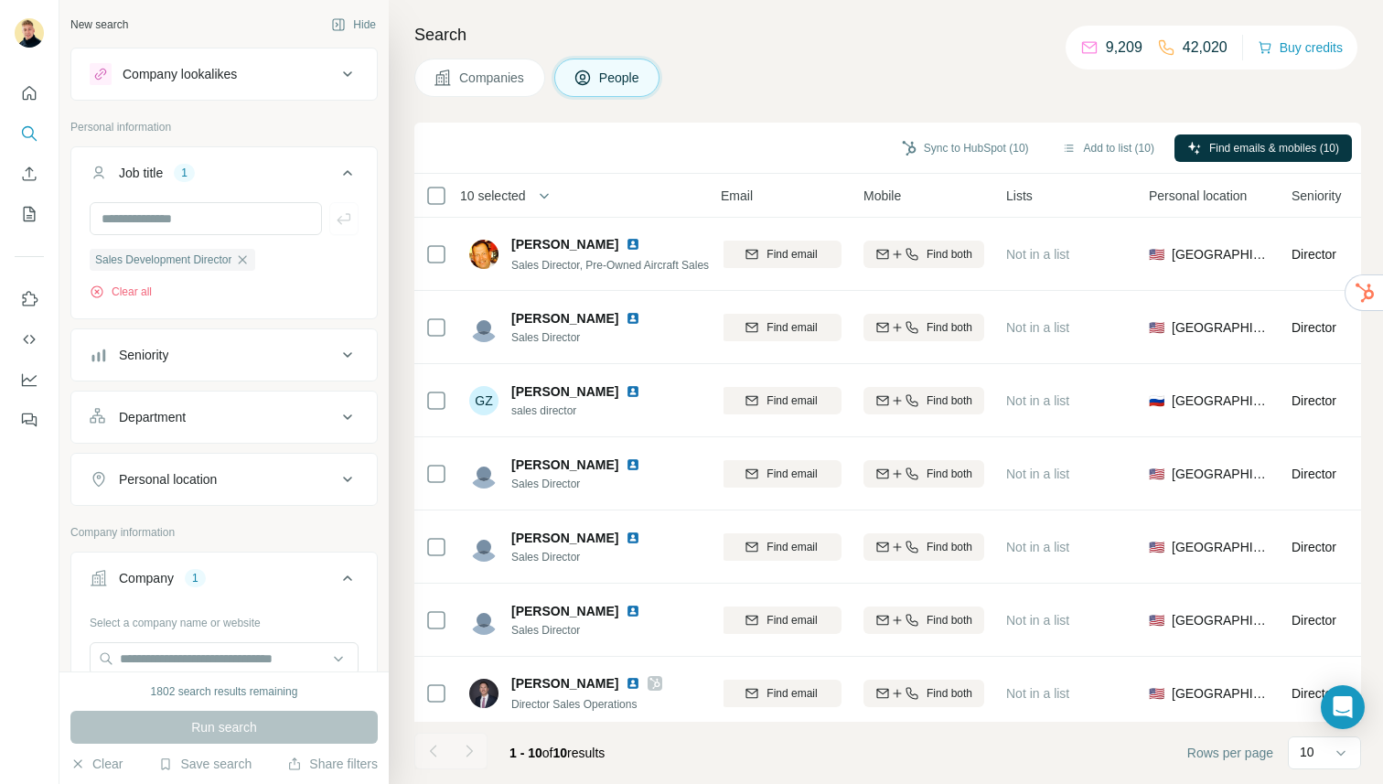
drag, startPoint x: 247, startPoint y: 266, endPoint x: 249, endPoint y: 284, distance: 17.5
click at [247, 265] on icon "button" at bounding box center [242, 259] width 15 height 15
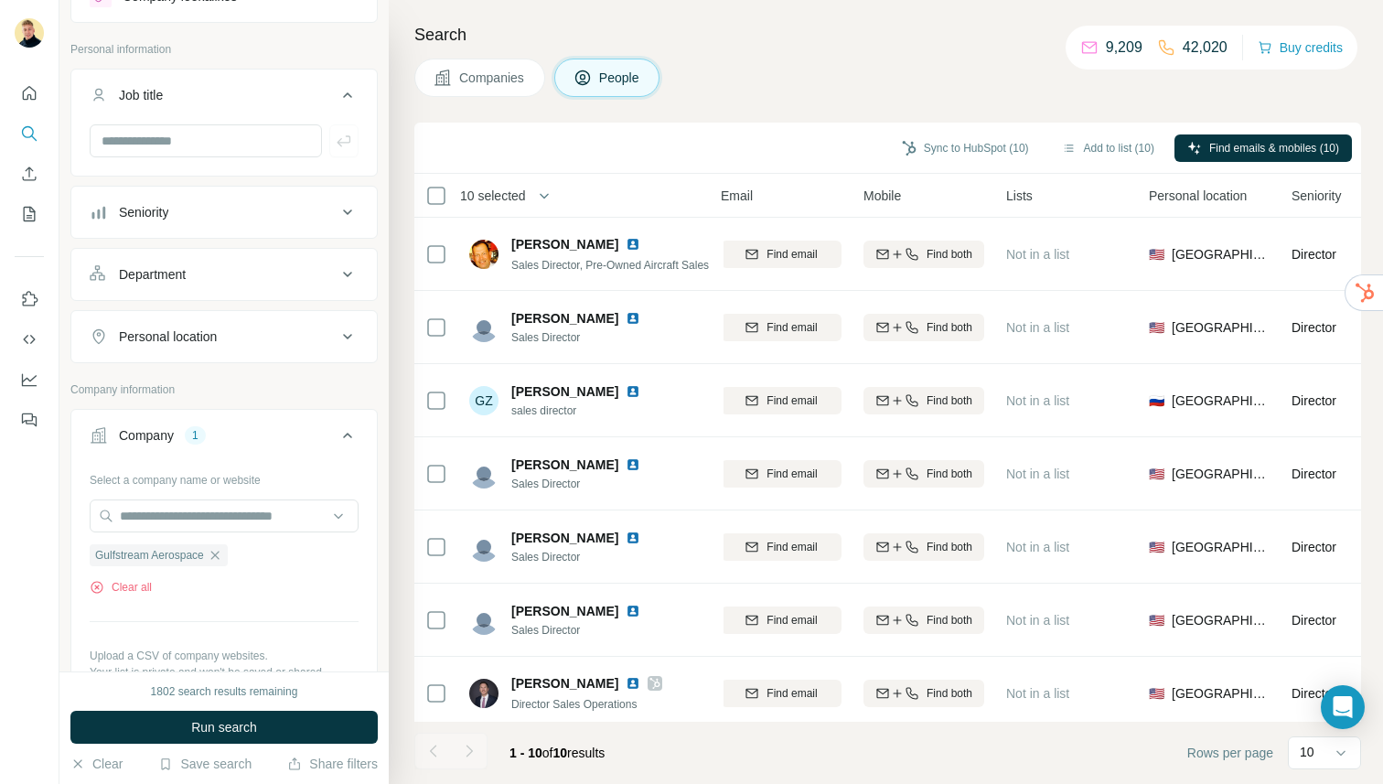
scroll to position [85, 0]
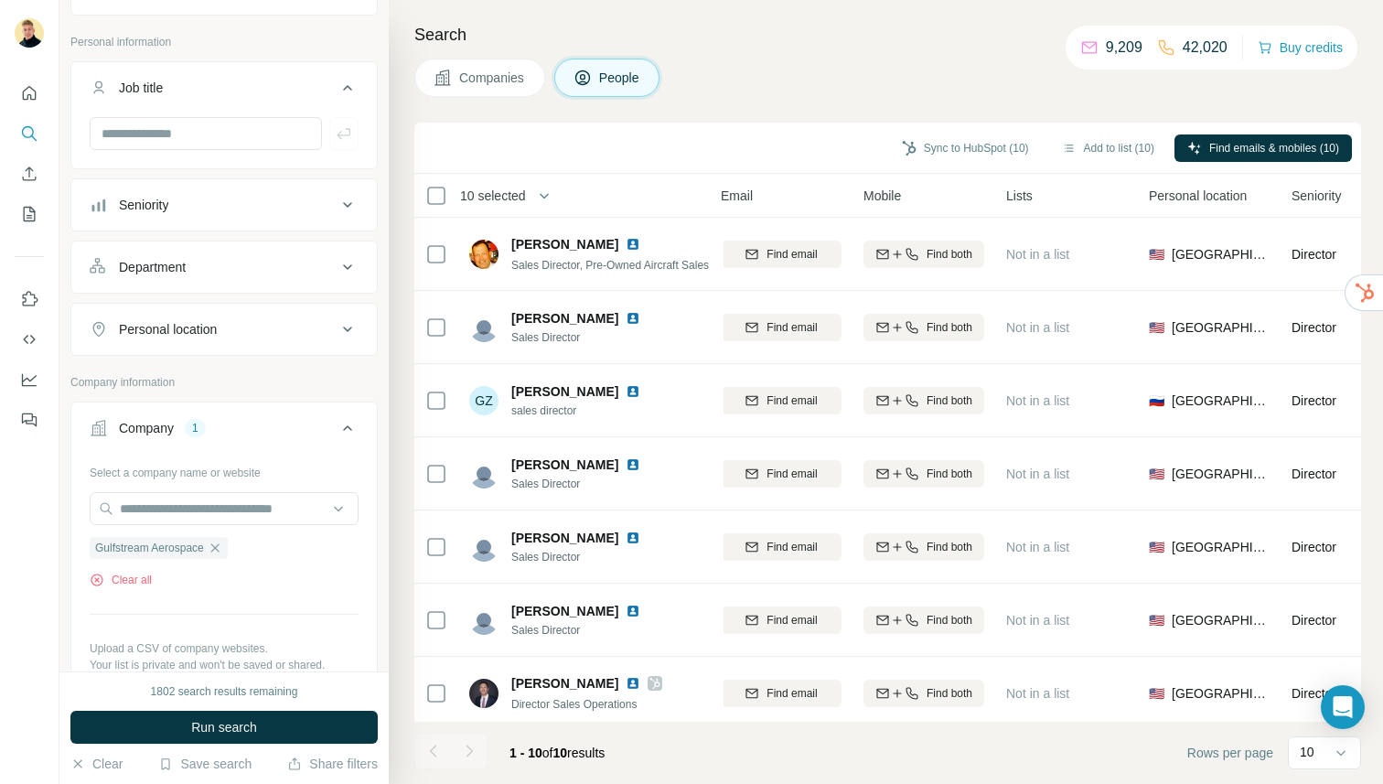
drag, startPoint x: 219, startPoint y: 731, endPoint x: 236, endPoint y: 731, distance: 17.4
click at [219, 731] on span "Run search" at bounding box center [224, 727] width 66 height 18
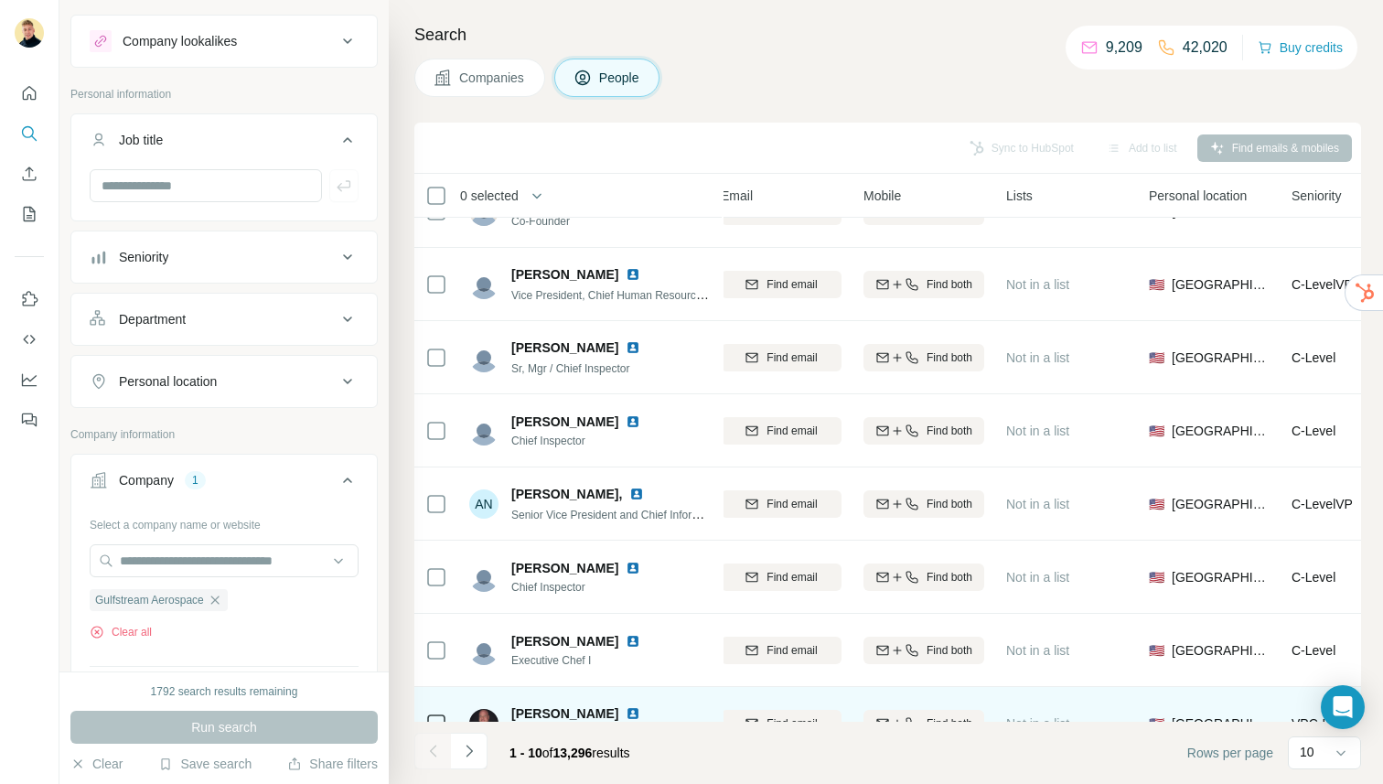
scroll to position [0, 0]
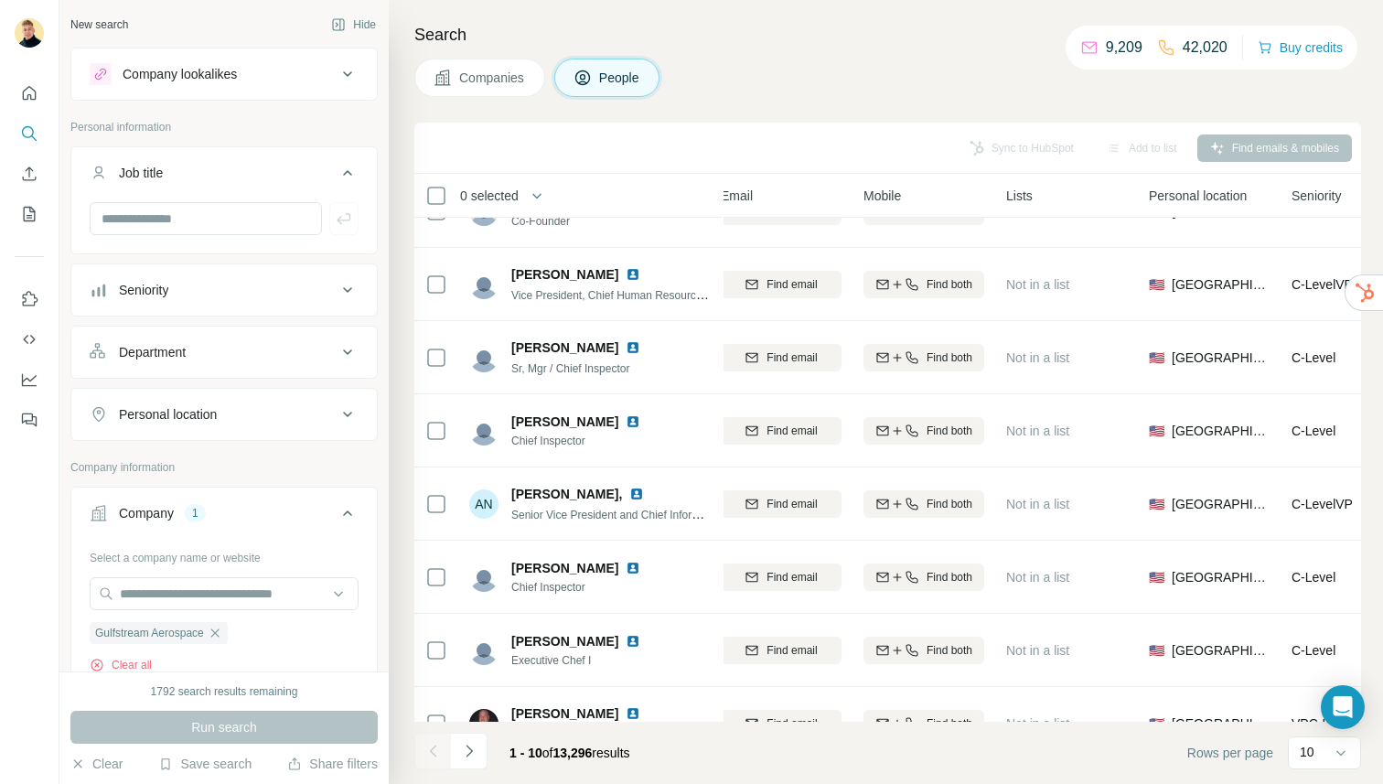
click at [270, 302] on button "Seniority" at bounding box center [224, 290] width 306 height 44
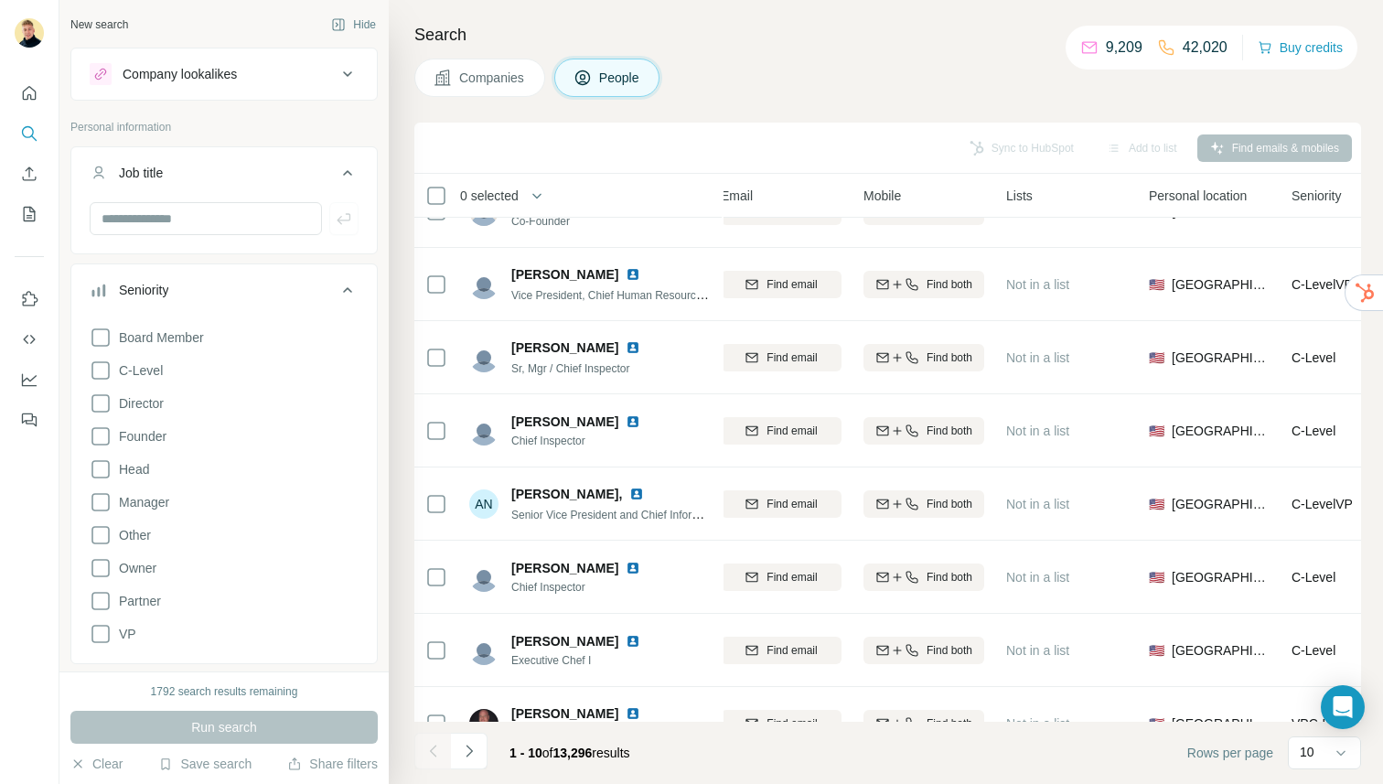
drag, startPoint x: 162, startPoint y: 501, endPoint x: 221, endPoint y: 509, distance: 60.0
click at [162, 501] on span "Manager" at bounding box center [141, 502] width 58 height 18
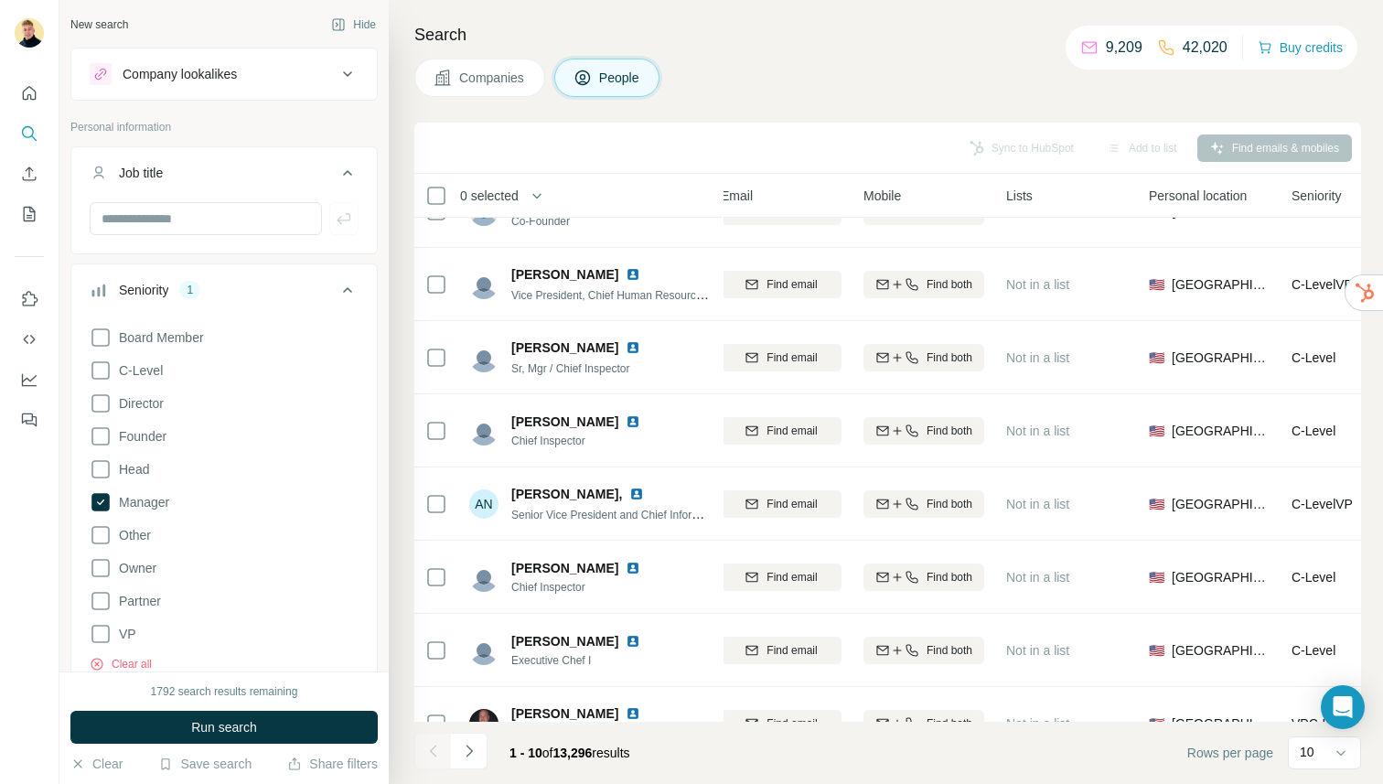
drag, startPoint x: 160, startPoint y: 363, endPoint x: 174, endPoint y: 366, distance: 14.0
click at [159, 365] on span "C-Level" at bounding box center [137, 370] width 51 height 18
drag, startPoint x: 145, startPoint y: 441, endPoint x: 130, endPoint y: 470, distance: 33.1
click at [145, 441] on span "Founder" at bounding box center [139, 436] width 55 height 18
click at [152, 439] on span "Founder" at bounding box center [139, 436] width 55 height 18
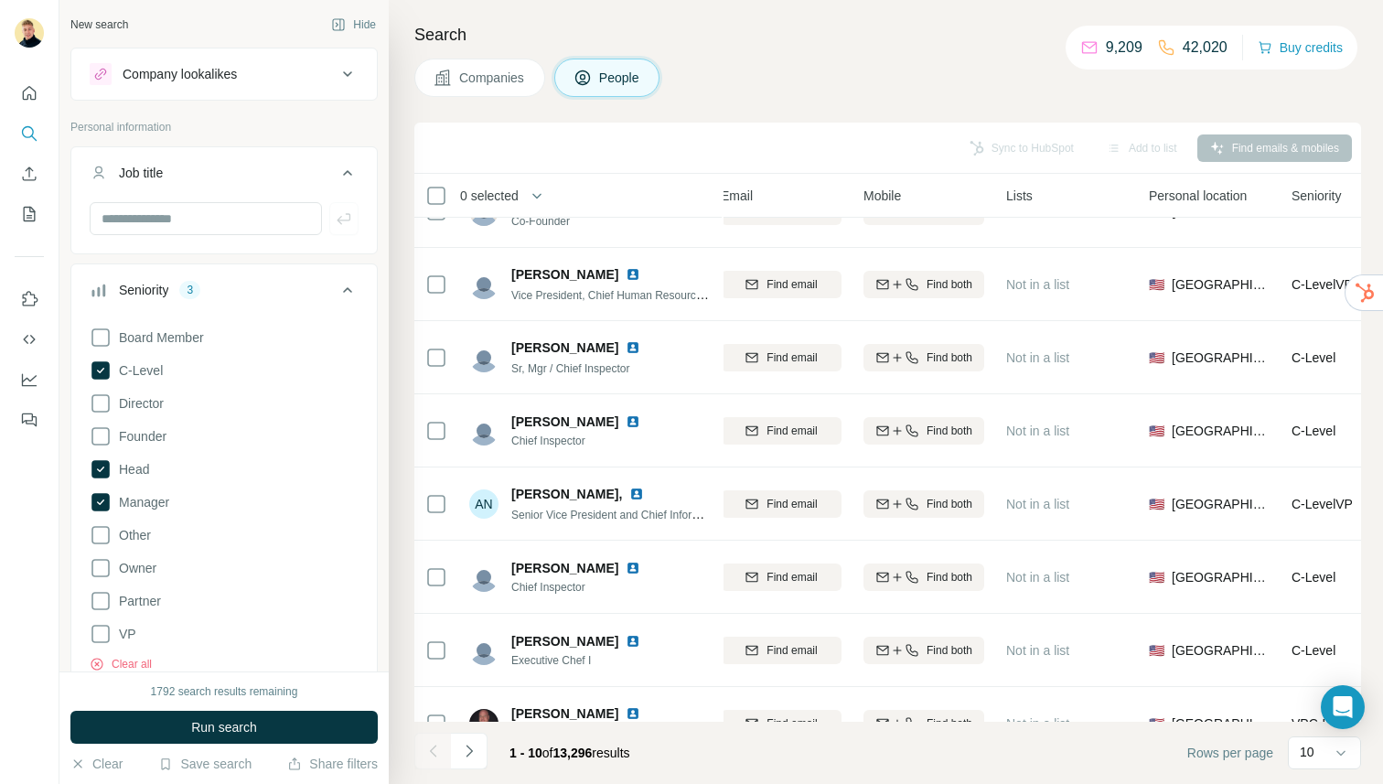
click at [163, 402] on span "Director" at bounding box center [138, 403] width 52 height 18
drag, startPoint x: 135, startPoint y: 634, endPoint x: 202, endPoint y: 681, distance: 82.0
click at [136, 635] on div "Board Member C-Level Director Founder Head Manager Other Owner Partner VP Clear…" at bounding box center [224, 495] width 269 height 353
click at [128, 638] on span "VP" at bounding box center [124, 634] width 25 height 18
click at [230, 734] on span "Run search" at bounding box center [224, 727] width 66 height 18
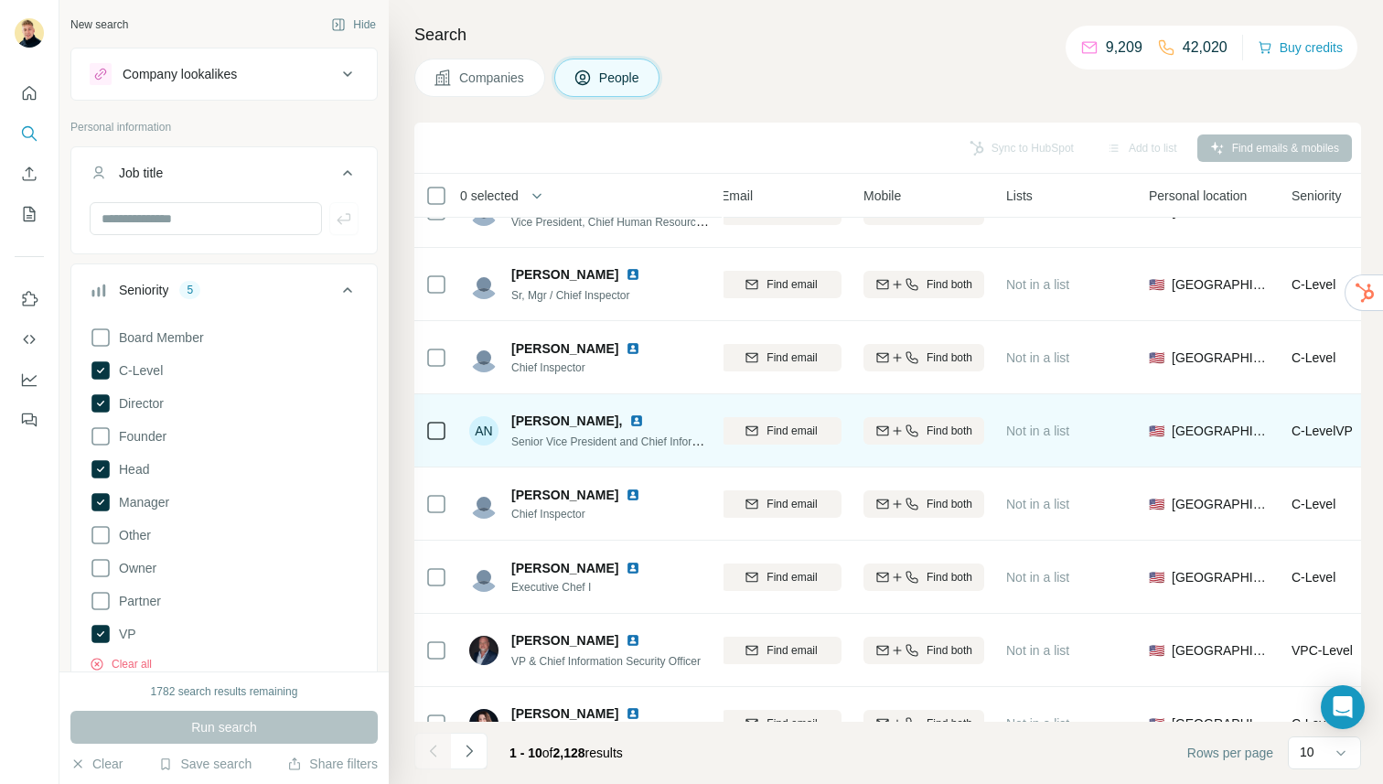
scroll to position [0, 217]
